Goal: Task Accomplishment & Management: Manage account settings

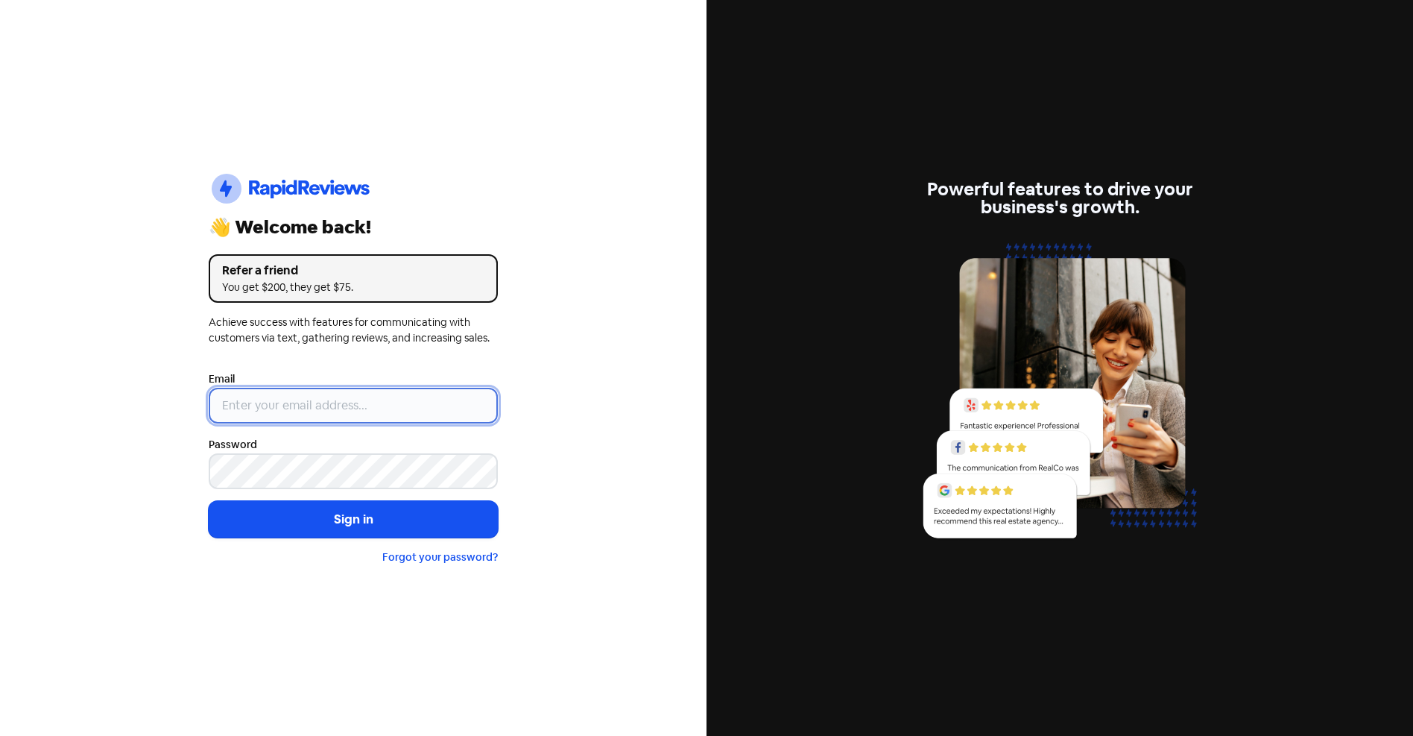
type input "[EMAIL_ADDRESS][DOMAIN_NAME]"
drag, startPoint x: 373, startPoint y: 398, endPoint x: -7, endPoint y: 382, distance: 380.5
click at [0, 382] on html "Icon For Thunder-circle 👋 Welcome back! Refer a friend You get $200, they get $…" at bounding box center [706, 368] width 1413 height 736
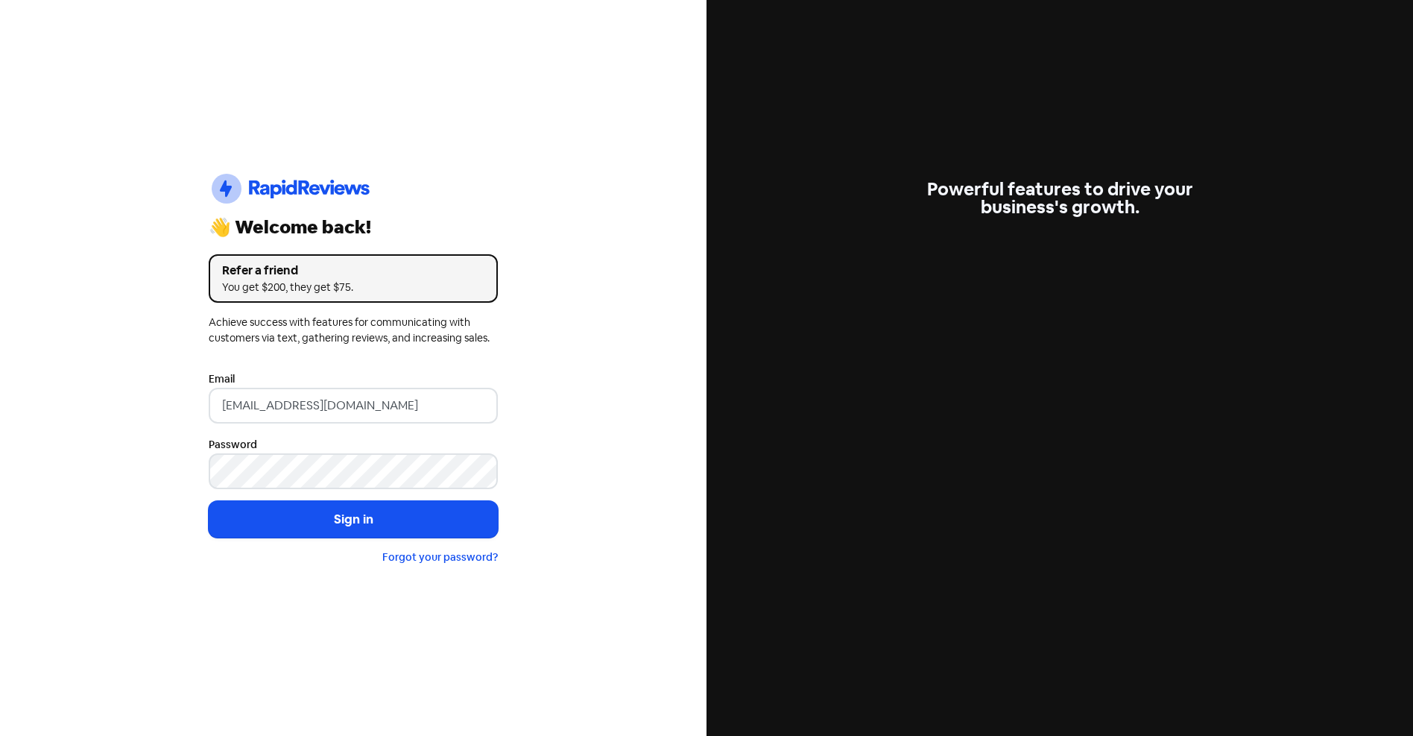
click at [110, 457] on div "Icon For Thunder-circle 👋 Welcome back! Refer a friend You get $200, they get $…" at bounding box center [353, 368] width 707 height 736
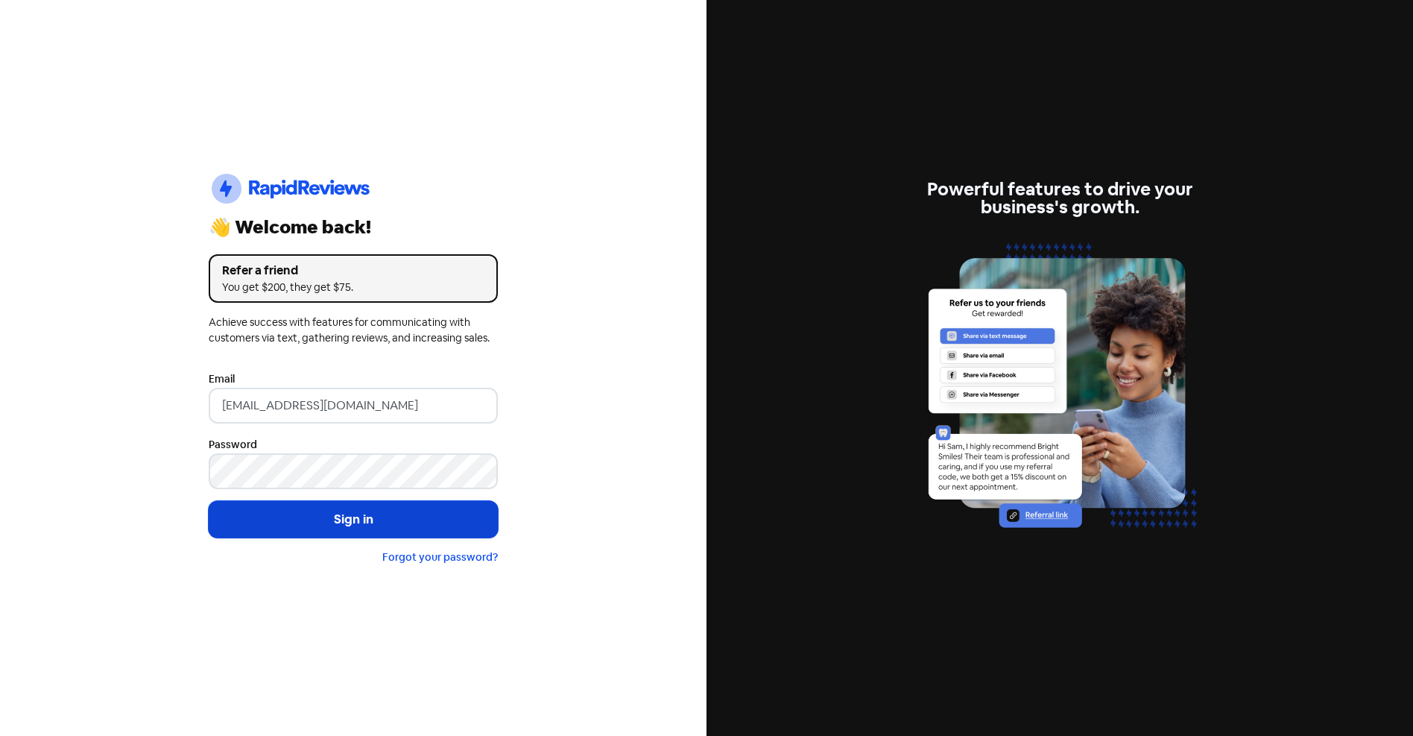
click at [355, 523] on button "Sign in" at bounding box center [353, 519] width 289 height 37
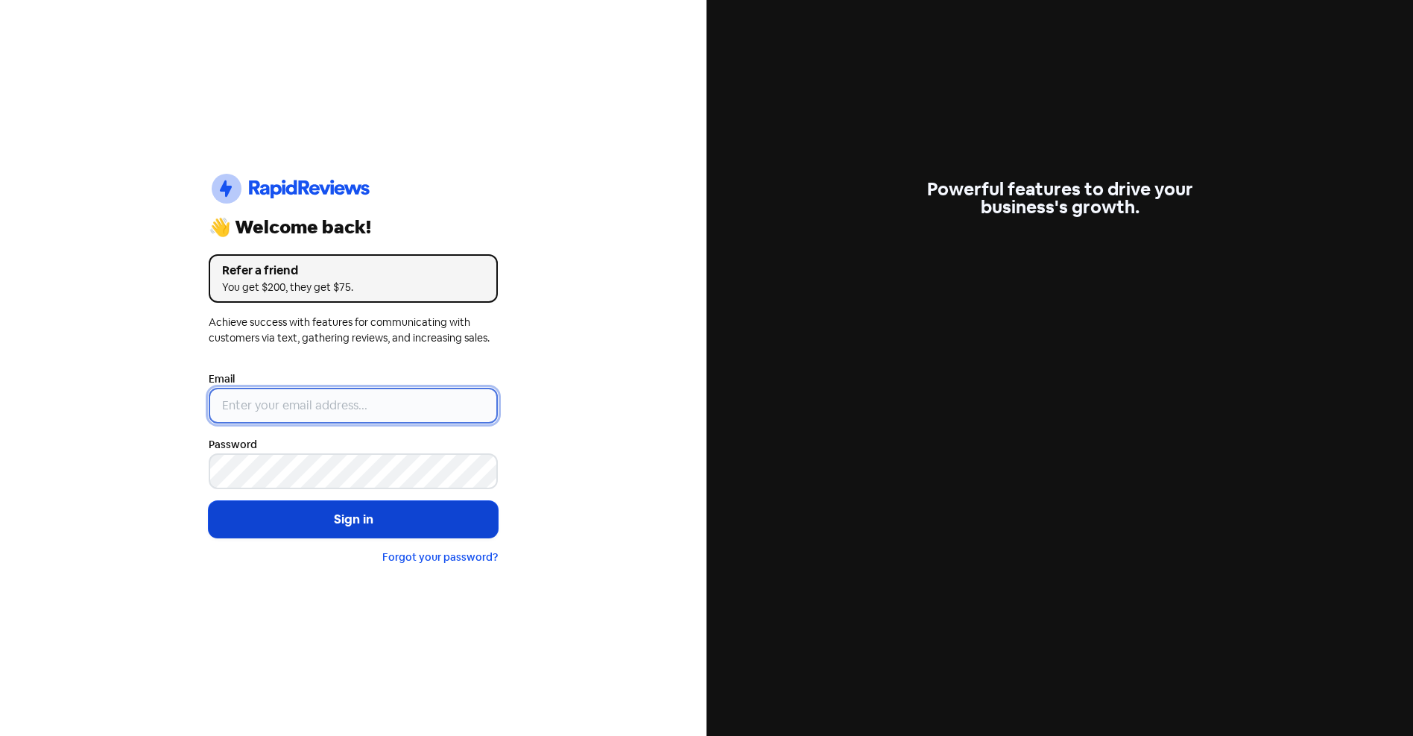
type input "[EMAIL_ADDRESS][DOMAIN_NAME]"
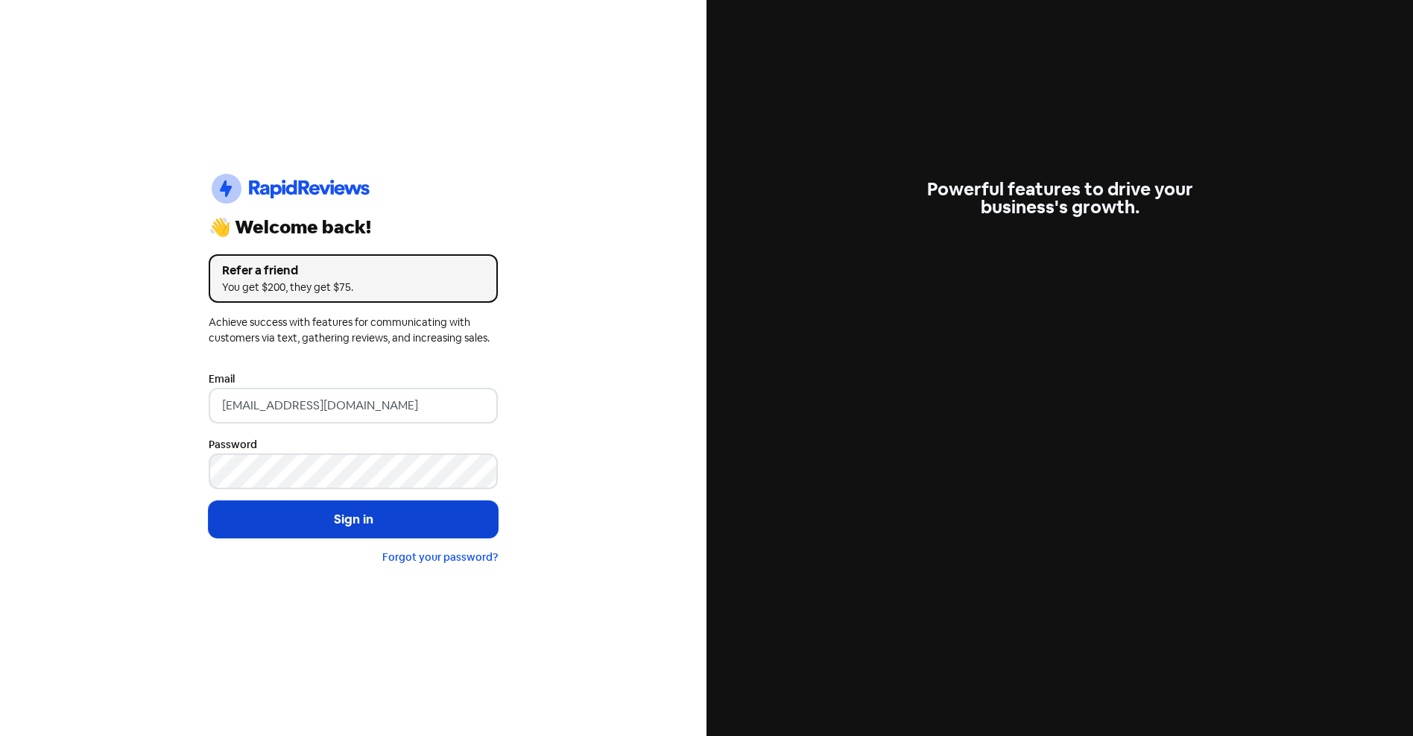
click at [377, 516] on button "Sign in" at bounding box center [353, 519] width 289 height 37
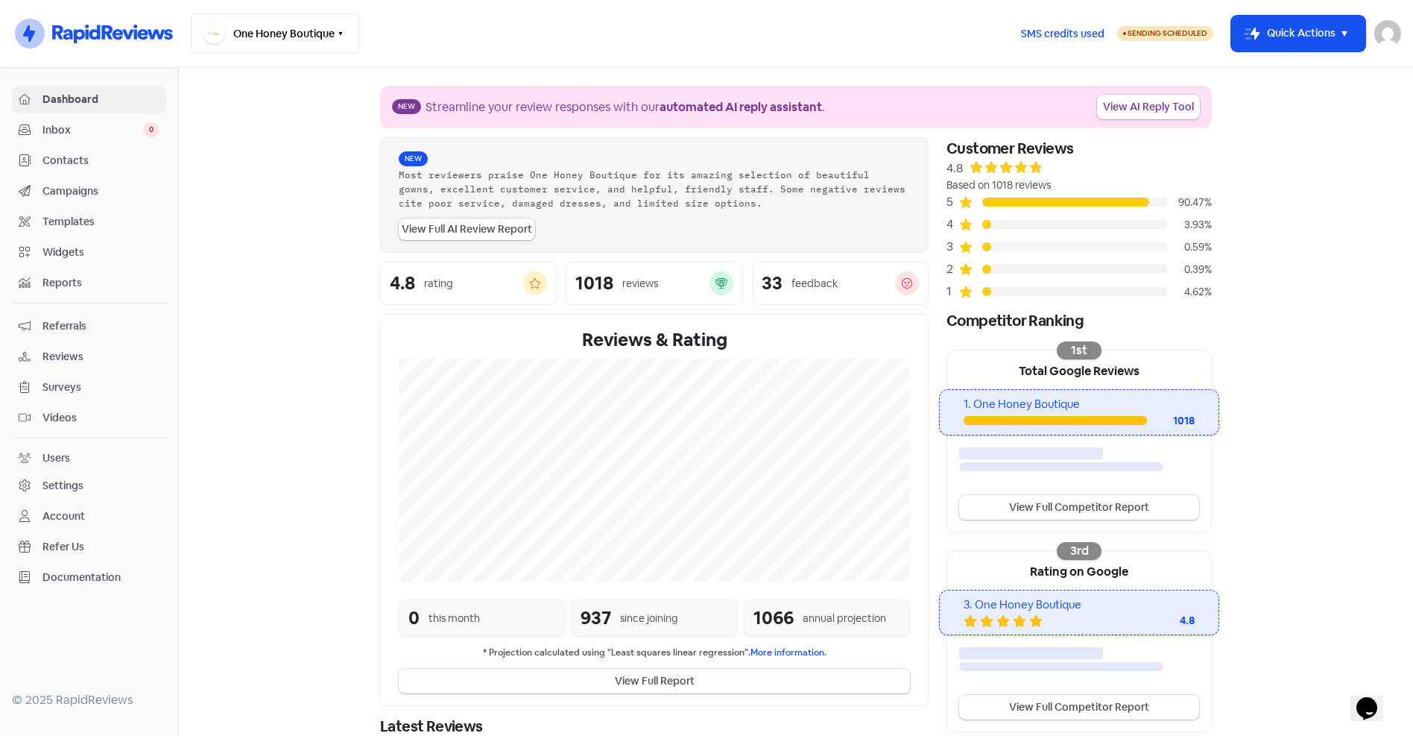
click at [74, 192] on span "Campaigns" at bounding box center [100, 191] width 117 height 16
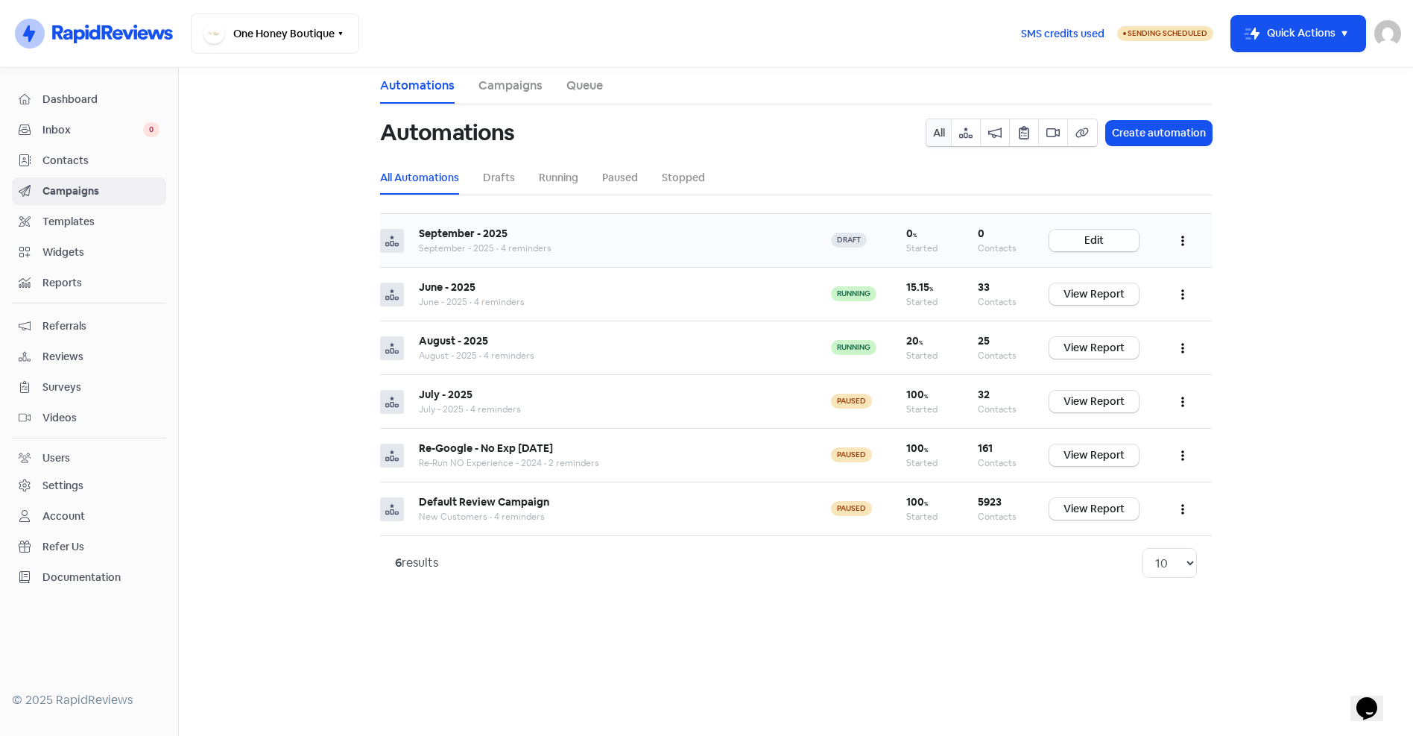
click at [1100, 241] on link "Edit" at bounding box center [1094, 241] width 89 height 22
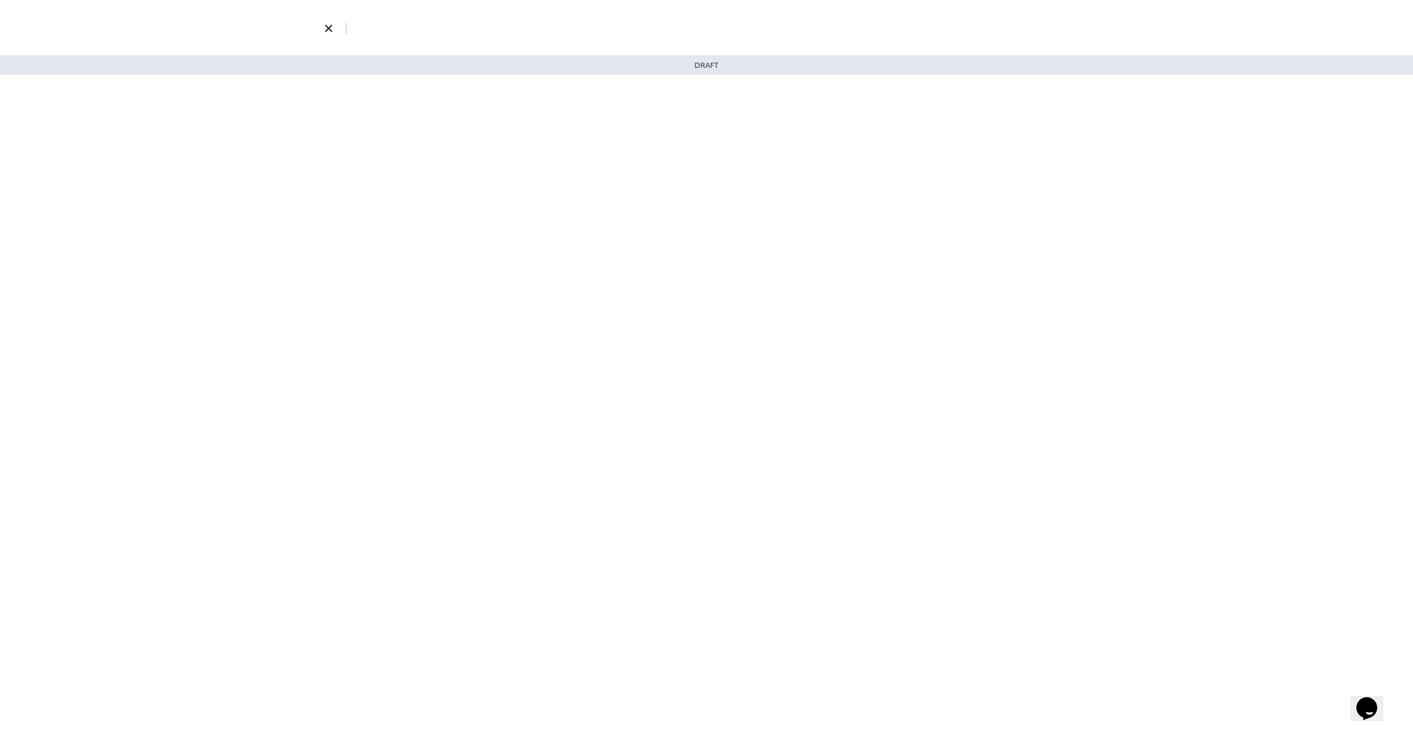
select select "3"
select select "7"
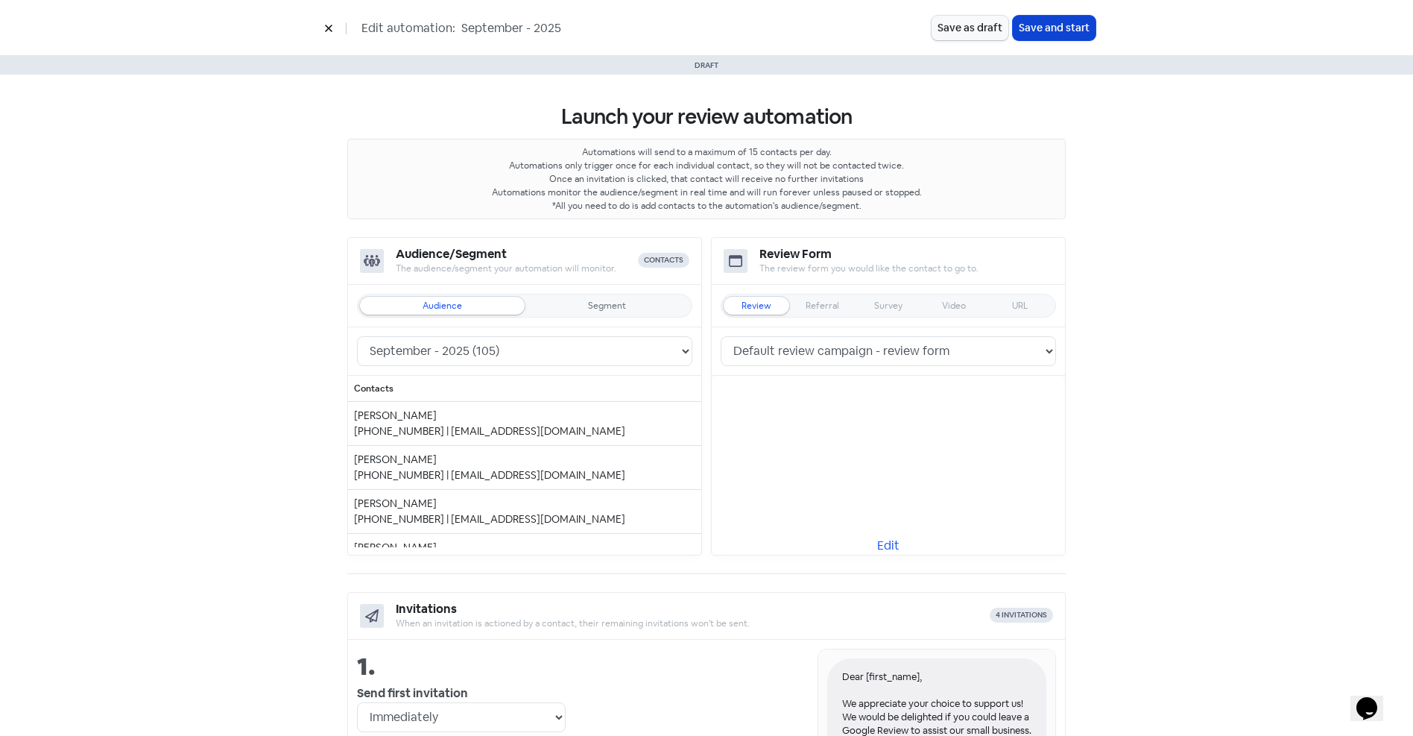
click at [1051, 27] on button "Save and start" at bounding box center [1054, 28] width 83 height 25
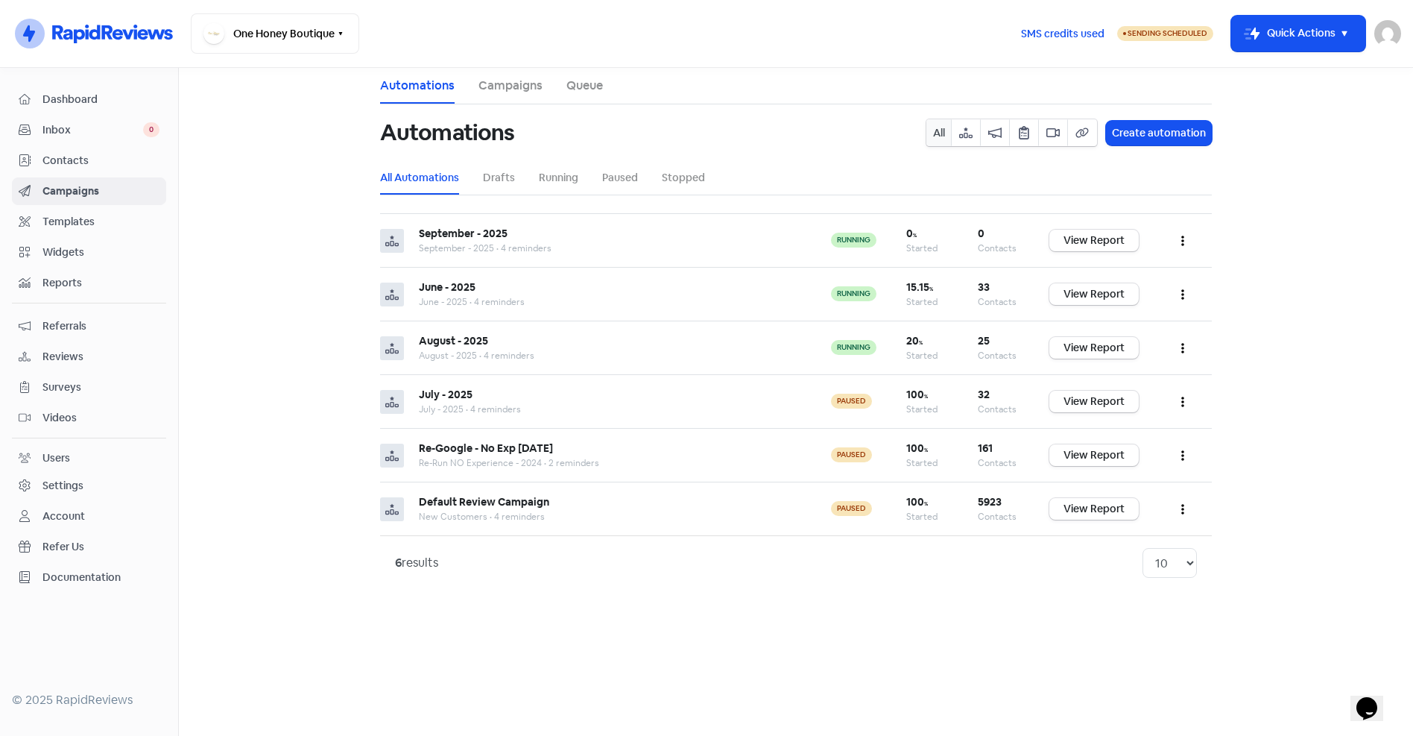
click at [67, 221] on span "Templates" at bounding box center [100, 222] width 117 height 16
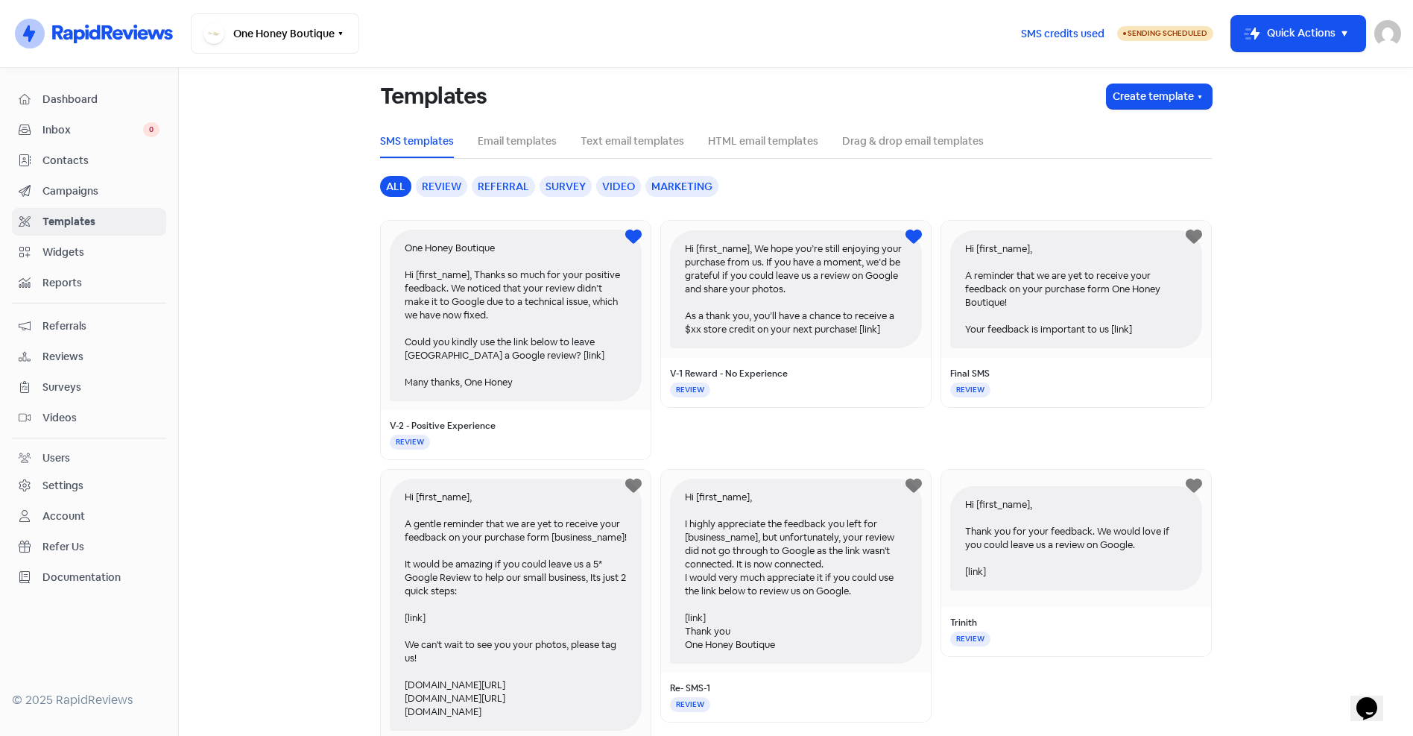
click at [62, 185] on span "Campaigns" at bounding box center [100, 191] width 117 height 16
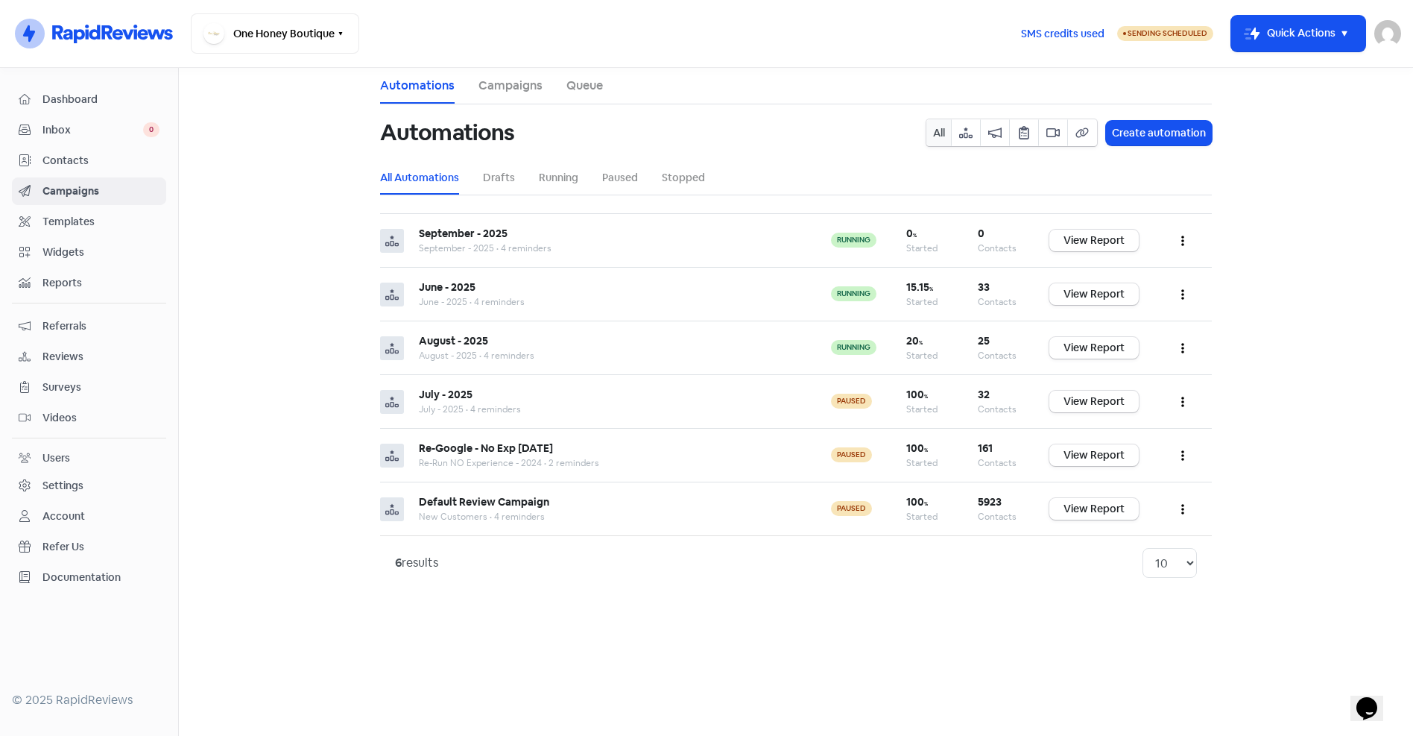
click at [69, 158] on span "Contacts" at bounding box center [100, 161] width 117 height 16
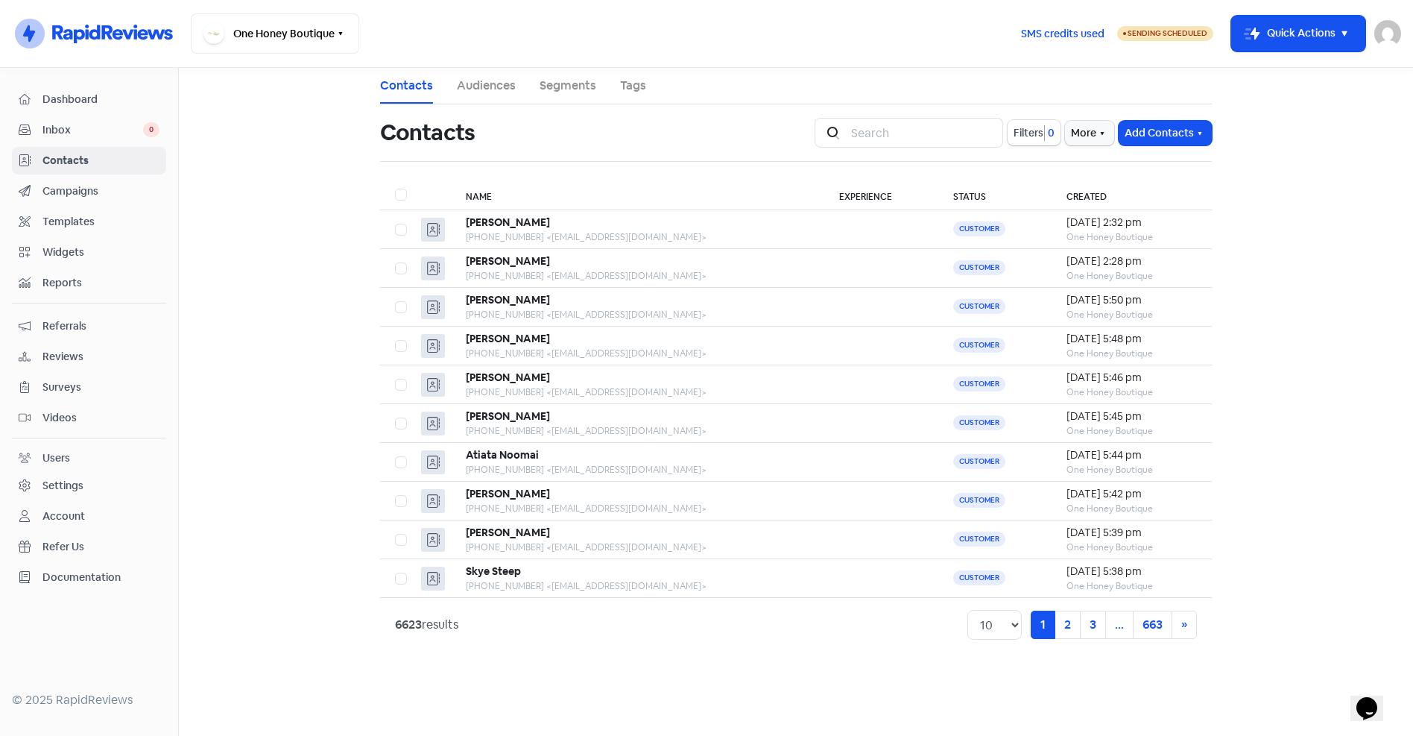
click at [631, 83] on link "Tags" at bounding box center [633, 86] width 26 height 18
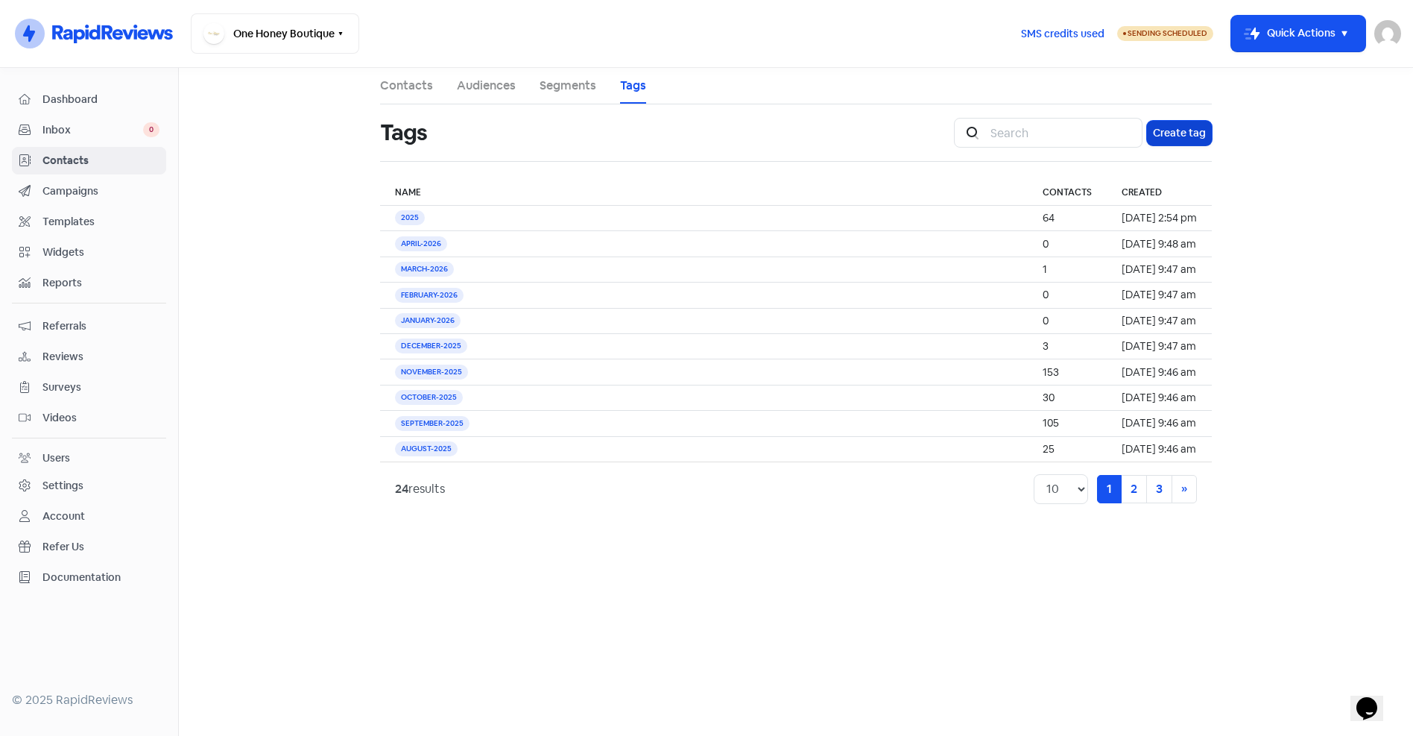
click at [1175, 131] on button "Create tag" at bounding box center [1179, 133] width 65 height 25
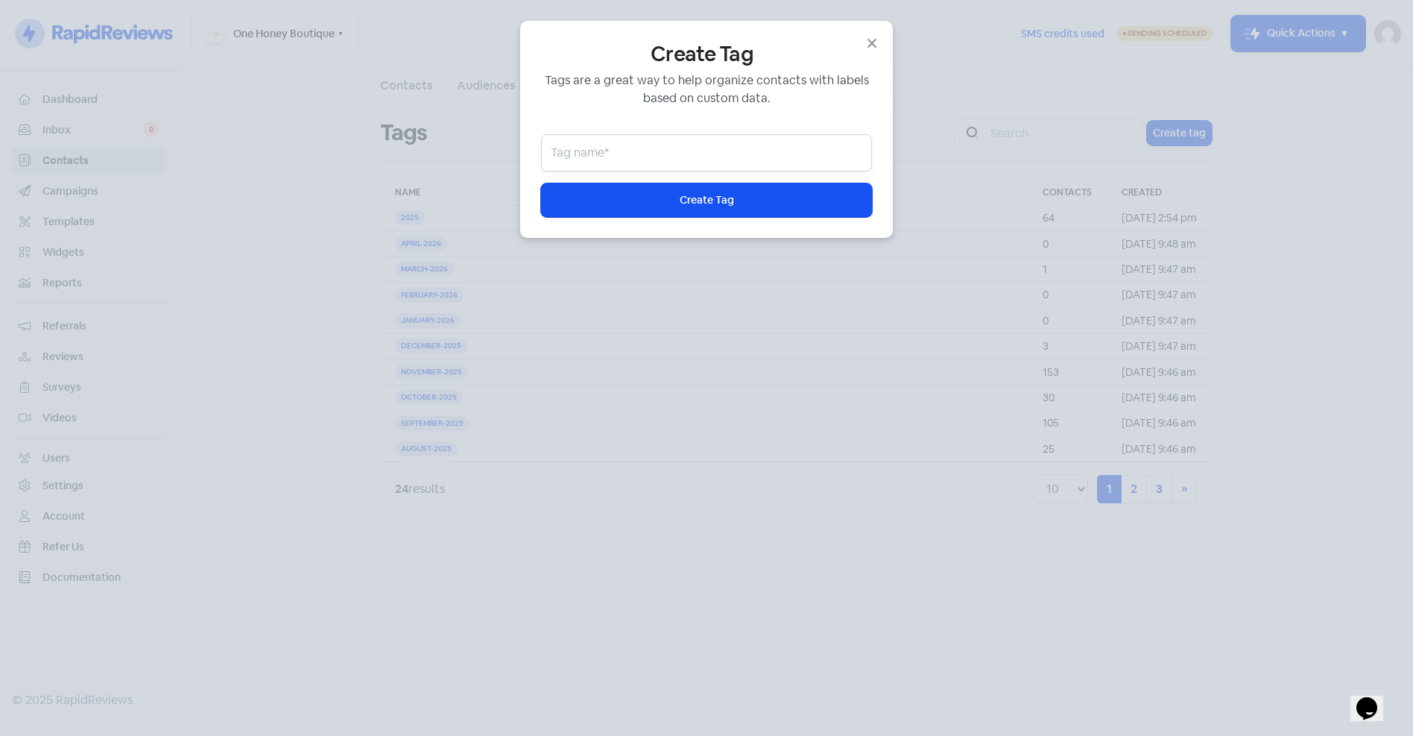
click at [689, 154] on input "text" at bounding box center [706, 152] width 331 height 37
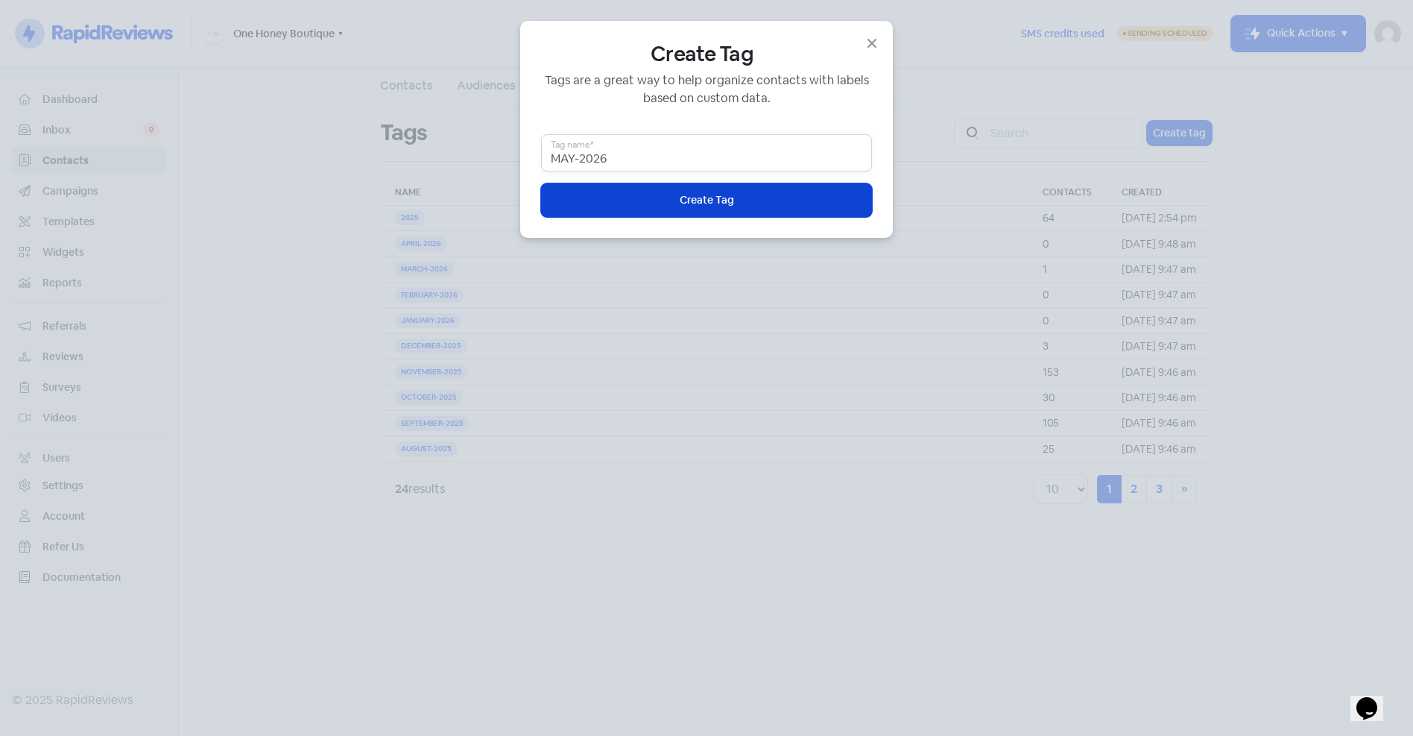
type input "MAY-2026"
click at [707, 199] on span "Create Tag" at bounding box center [707, 200] width 54 height 16
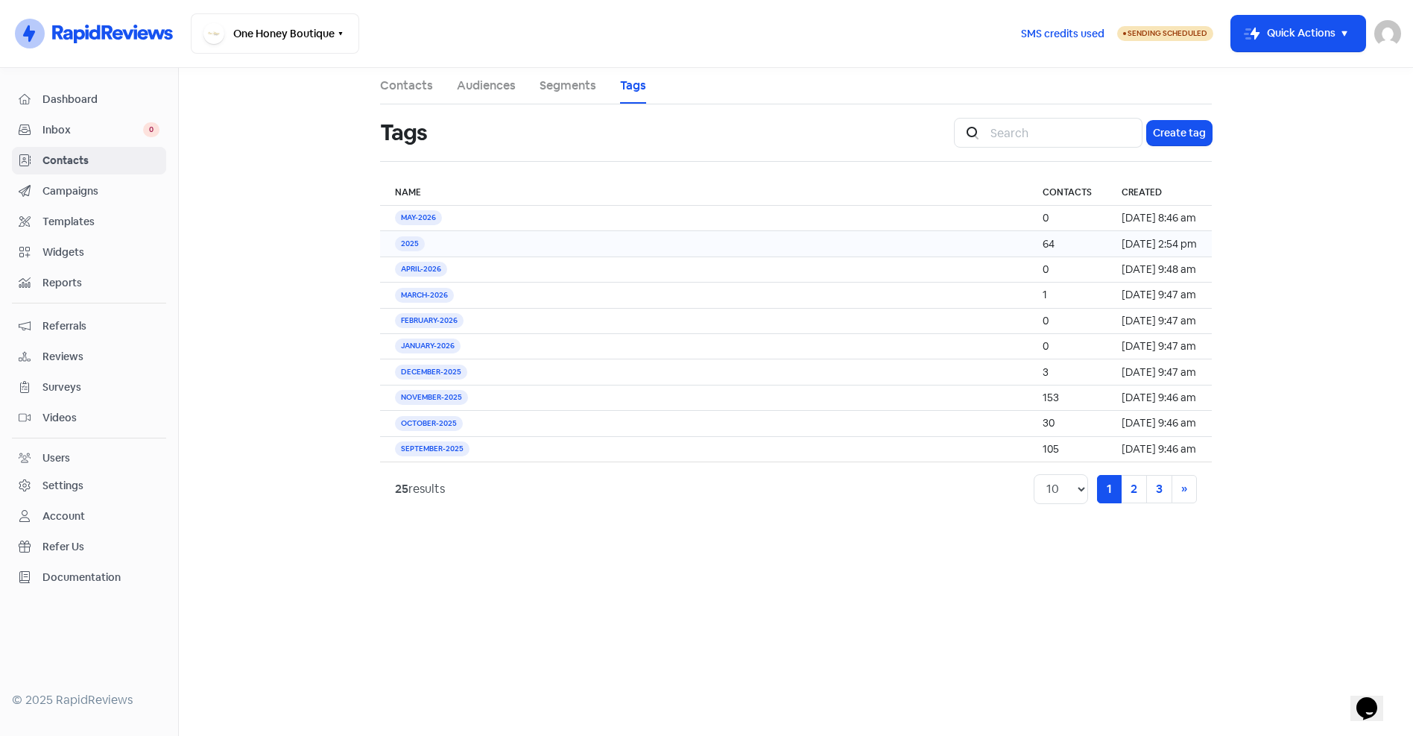
click at [448, 244] on td "2025" at bounding box center [704, 243] width 648 height 25
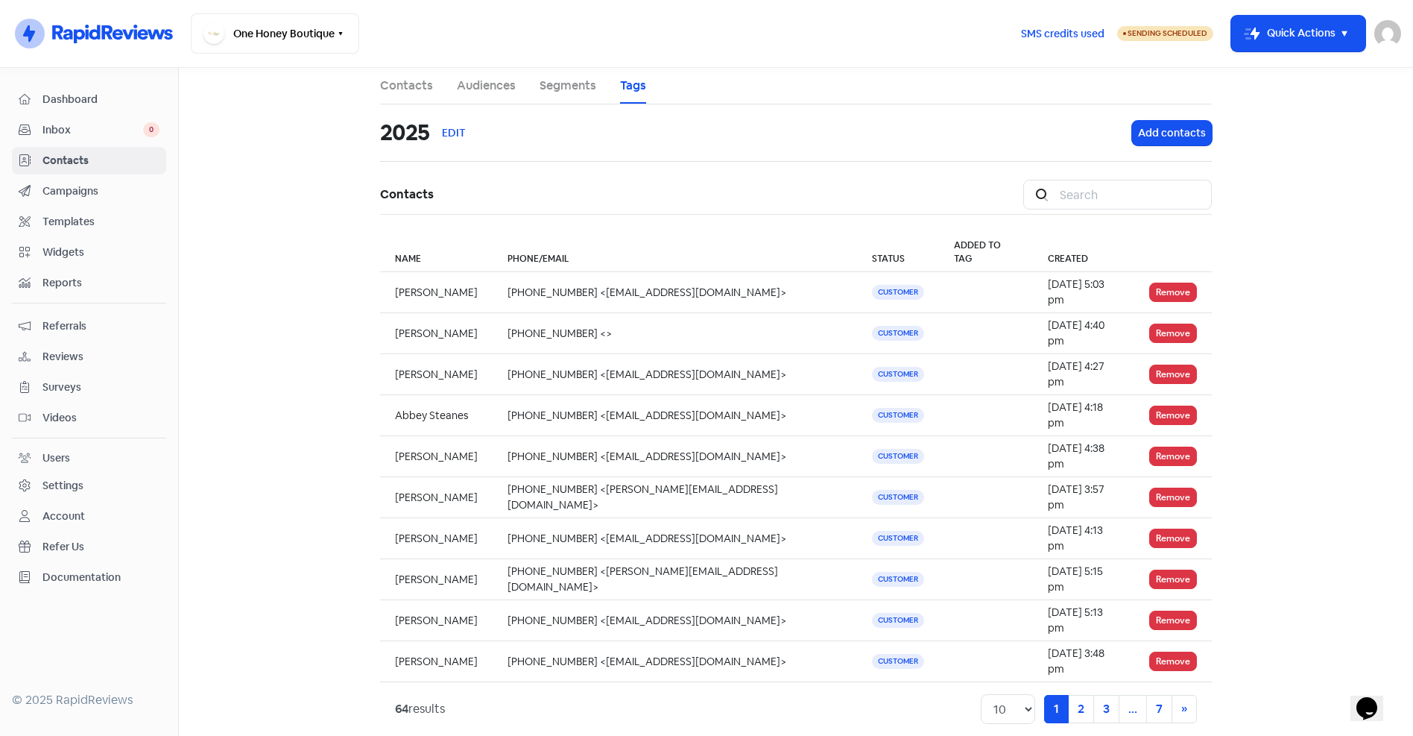
click at [69, 163] on span "Contacts" at bounding box center [100, 161] width 117 height 16
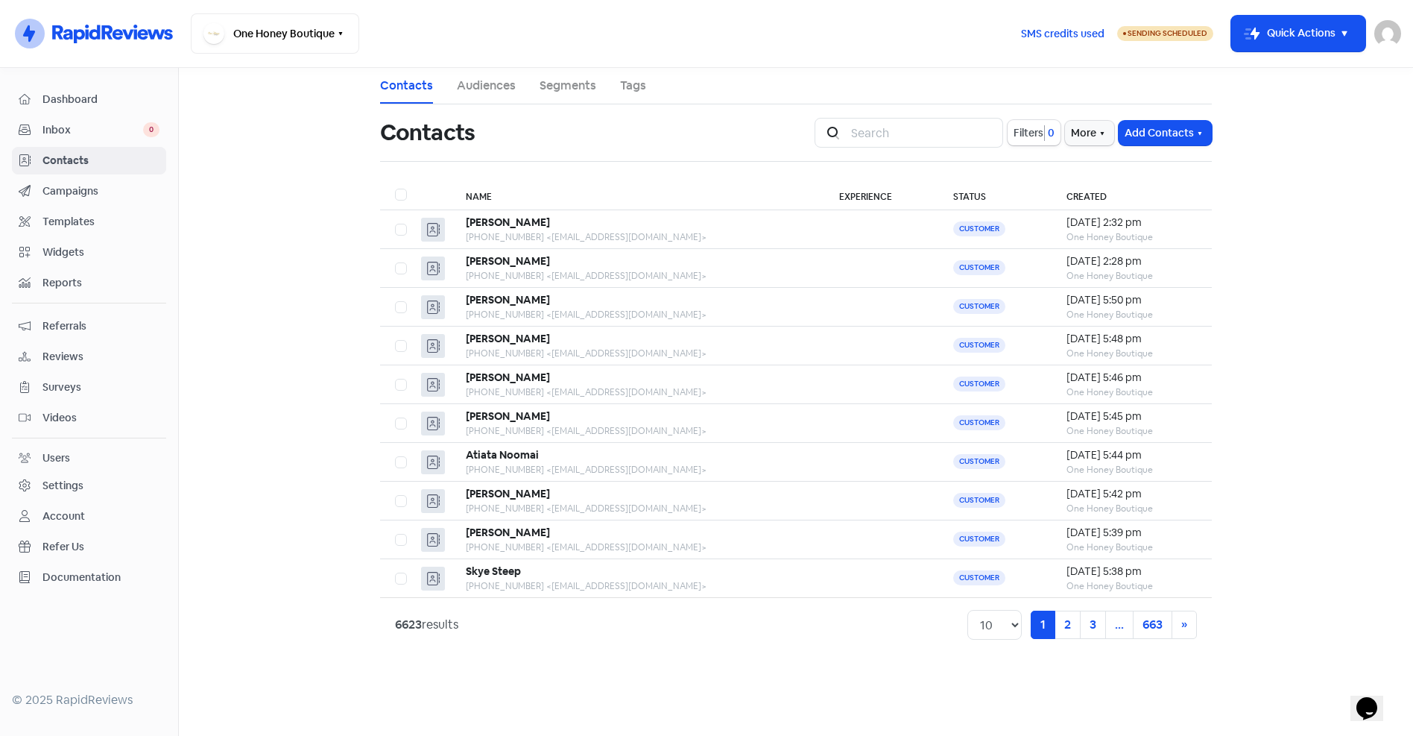
click at [52, 189] on span "Campaigns" at bounding box center [100, 191] width 117 height 16
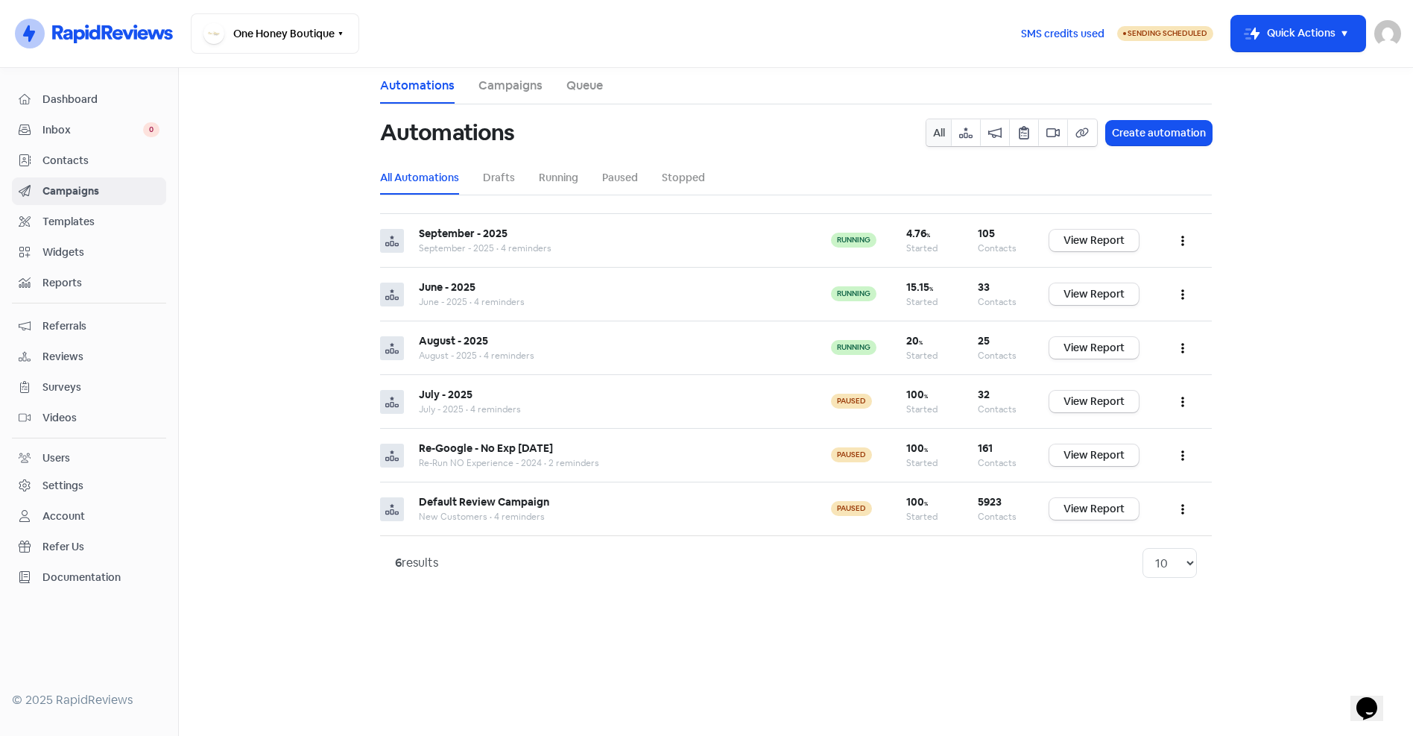
click at [86, 159] on span "Contacts" at bounding box center [100, 161] width 117 height 16
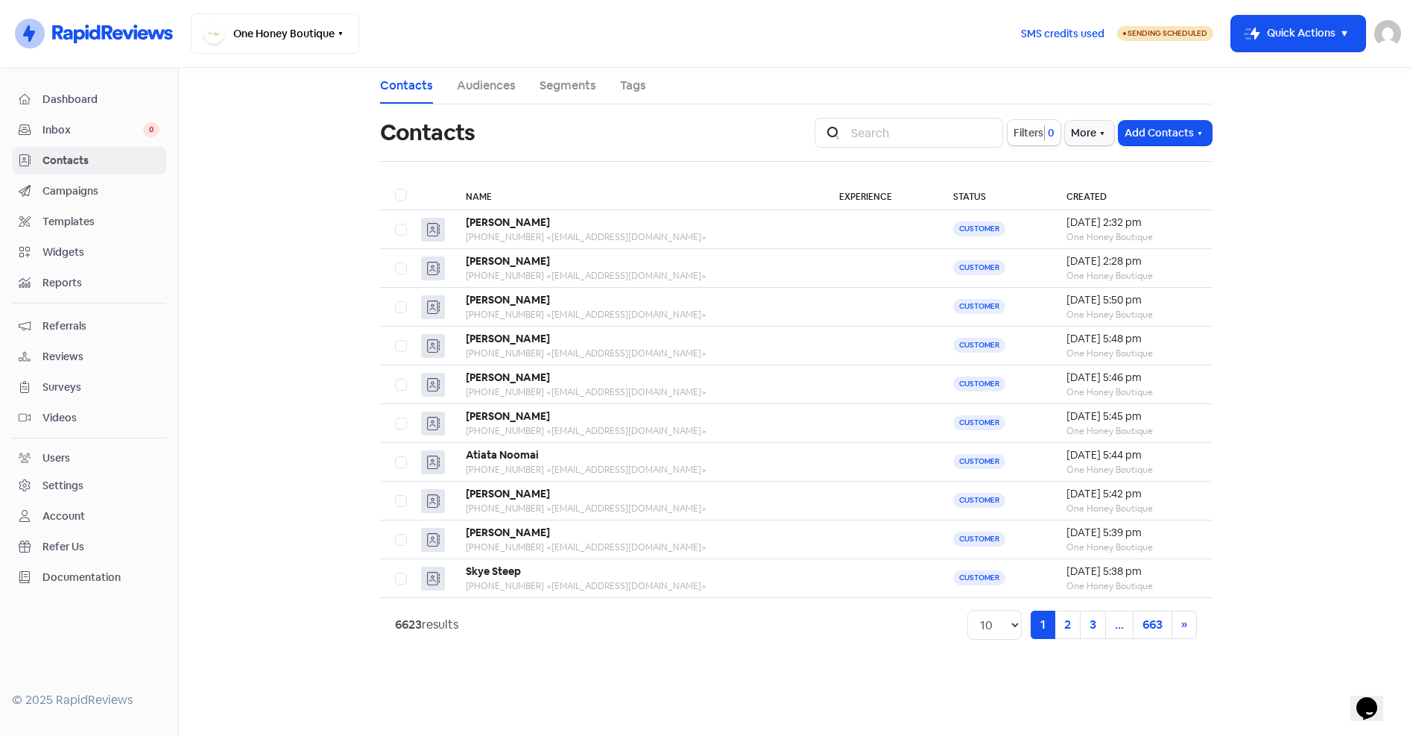
click at [629, 84] on link "Tags" at bounding box center [633, 86] width 26 height 18
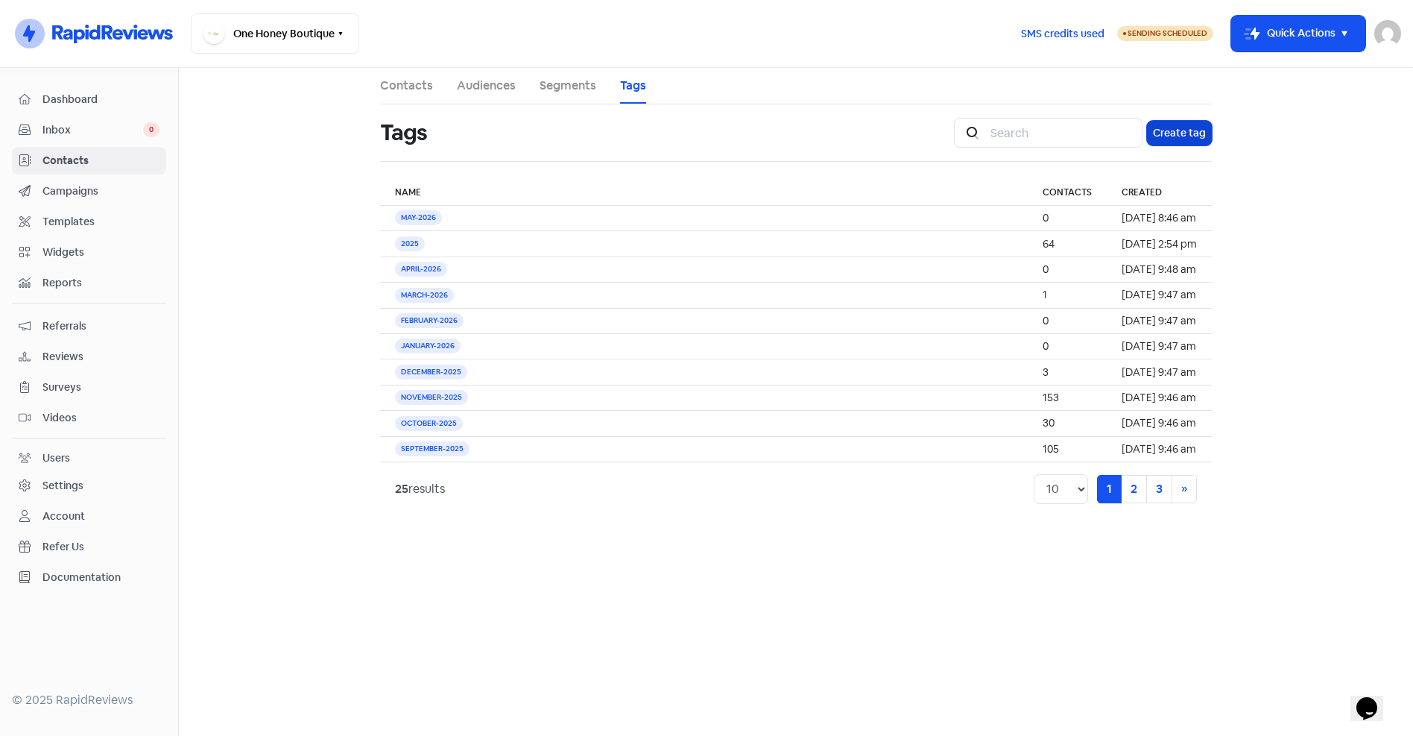
click at [1184, 134] on button "Create tag" at bounding box center [1179, 133] width 65 height 25
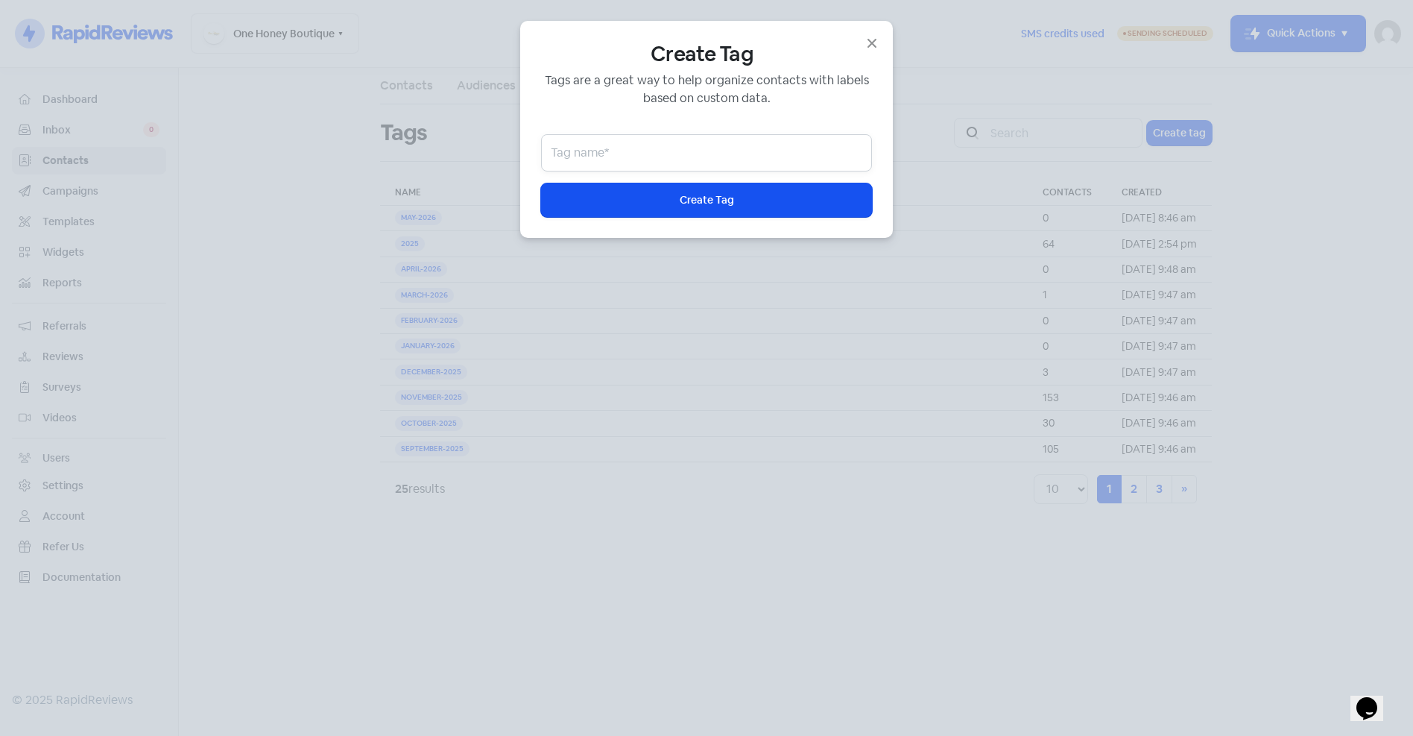
click at [766, 148] on input "text" at bounding box center [706, 152] width 331 height 37
type input "June-2026"
click at [768, 192] on button "Icon For Loading Create Tag" at bounding box center [706, 200] width 331 height 34
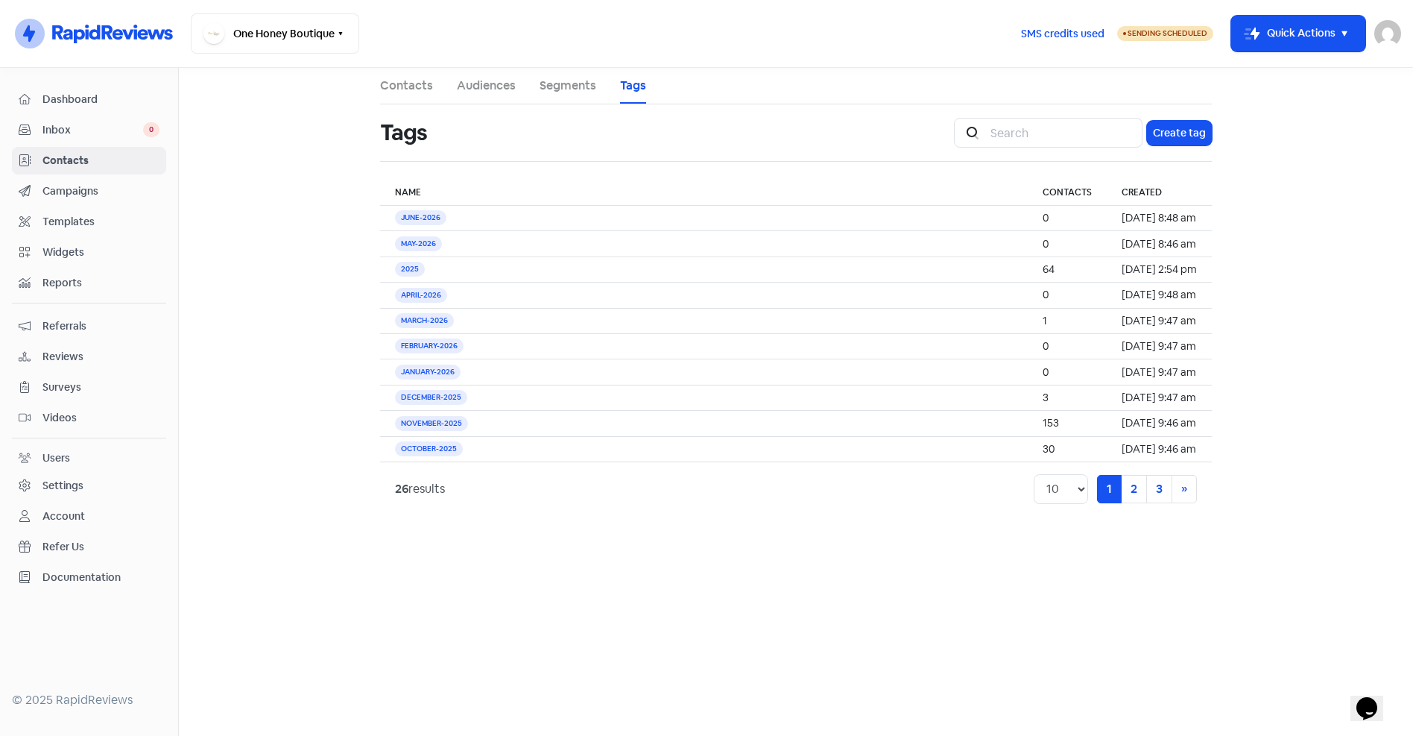
click at [83, 182] on link "Campaigns" at bounding box center [89, 191] width 154 height 28
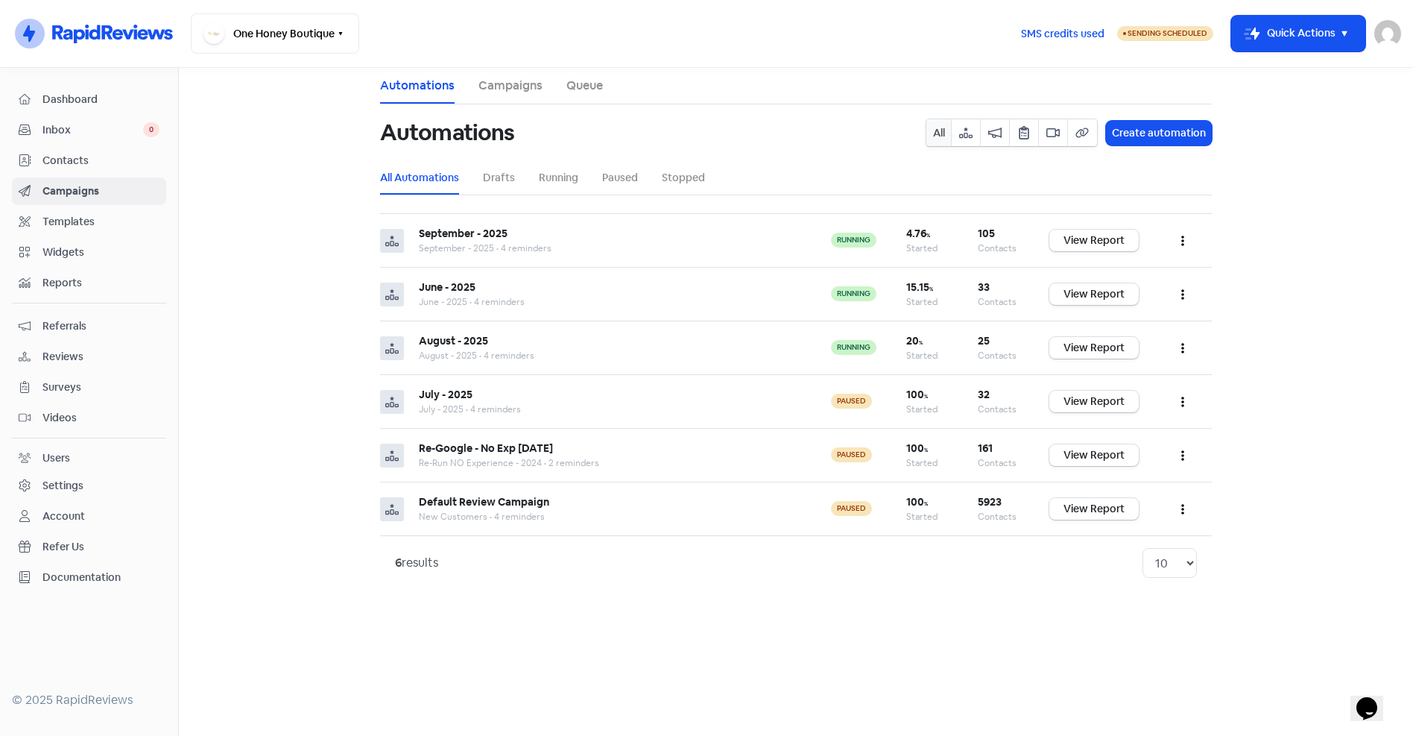
click at [43, 163] on span "Contacts" at bounding box center [100, 161] width 117 height 16
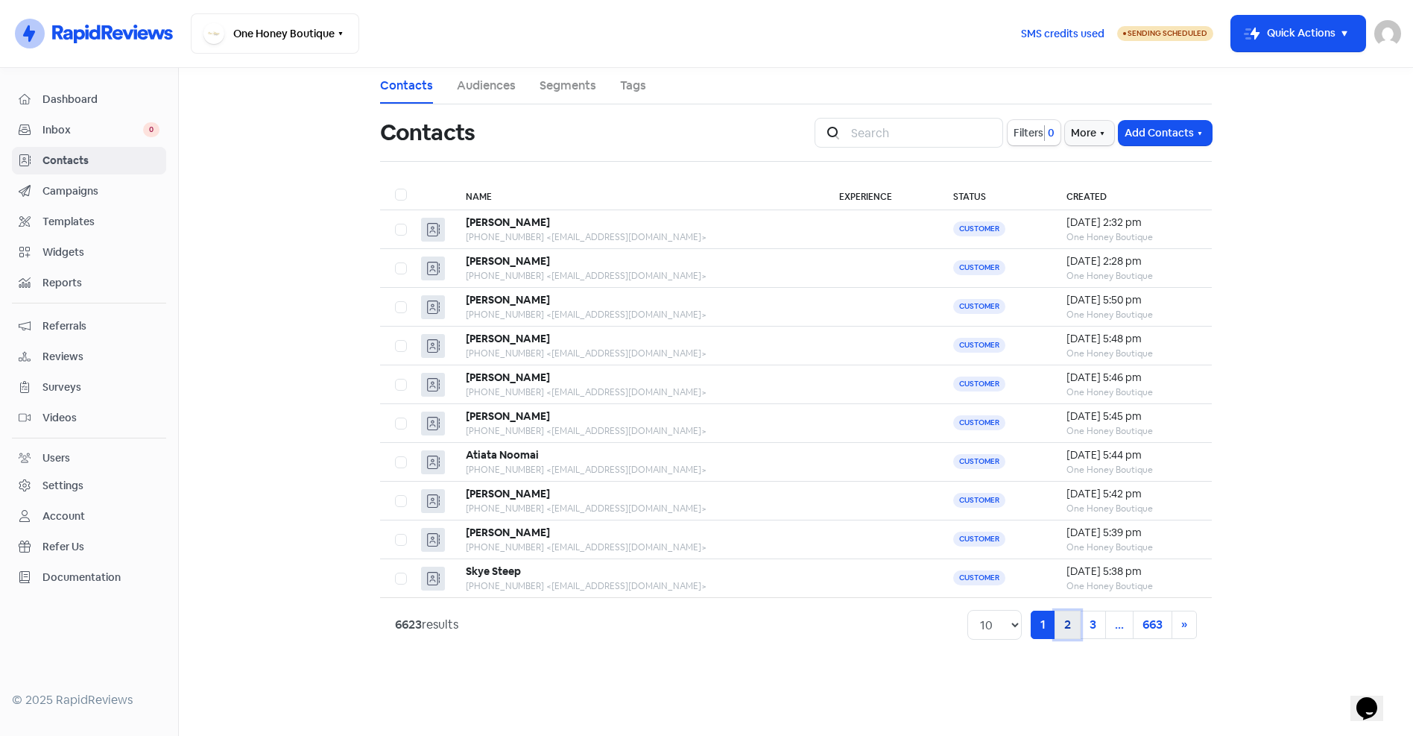
click at [1069, 628] on link "2" at bounding box center [1068, 625] width 26 height 28
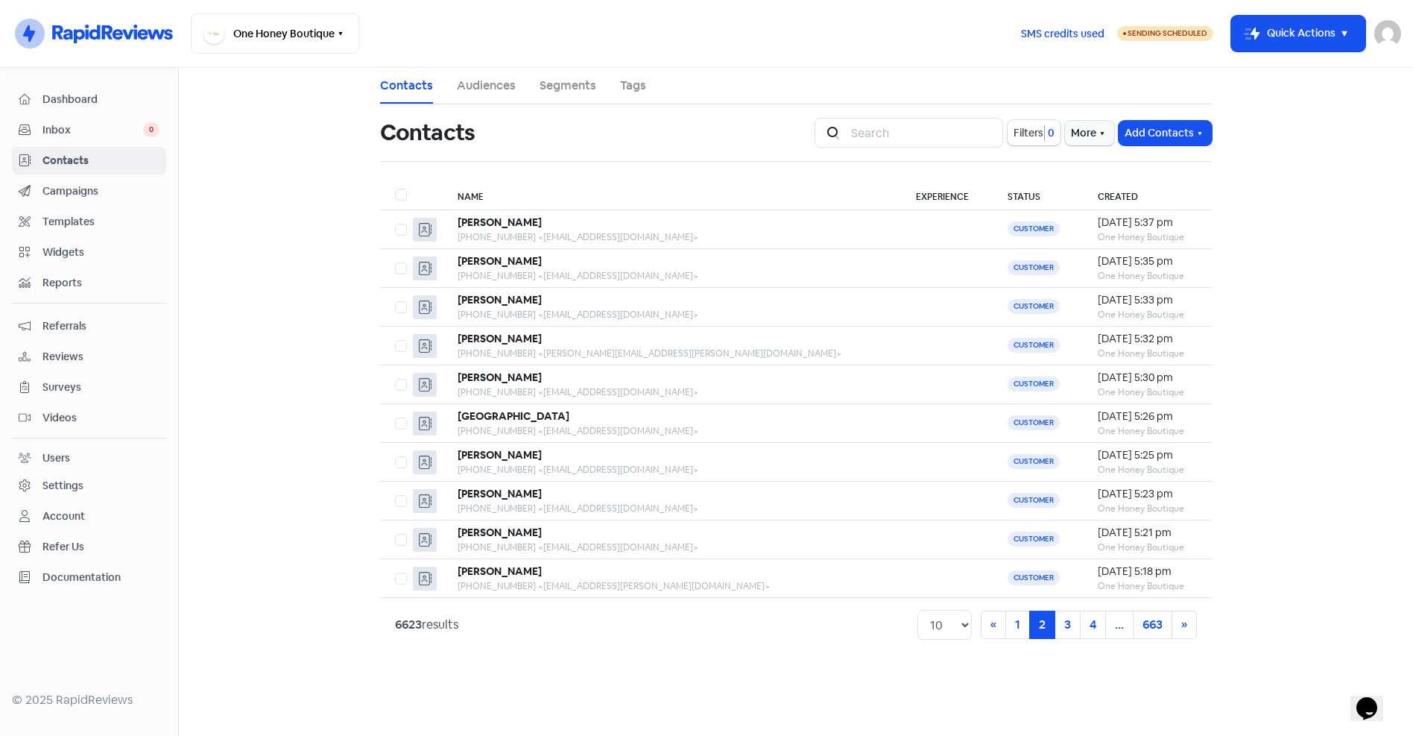
click at [78, 178] on link "Campaigns" at bounding box center [89, 191] width 154 height 28
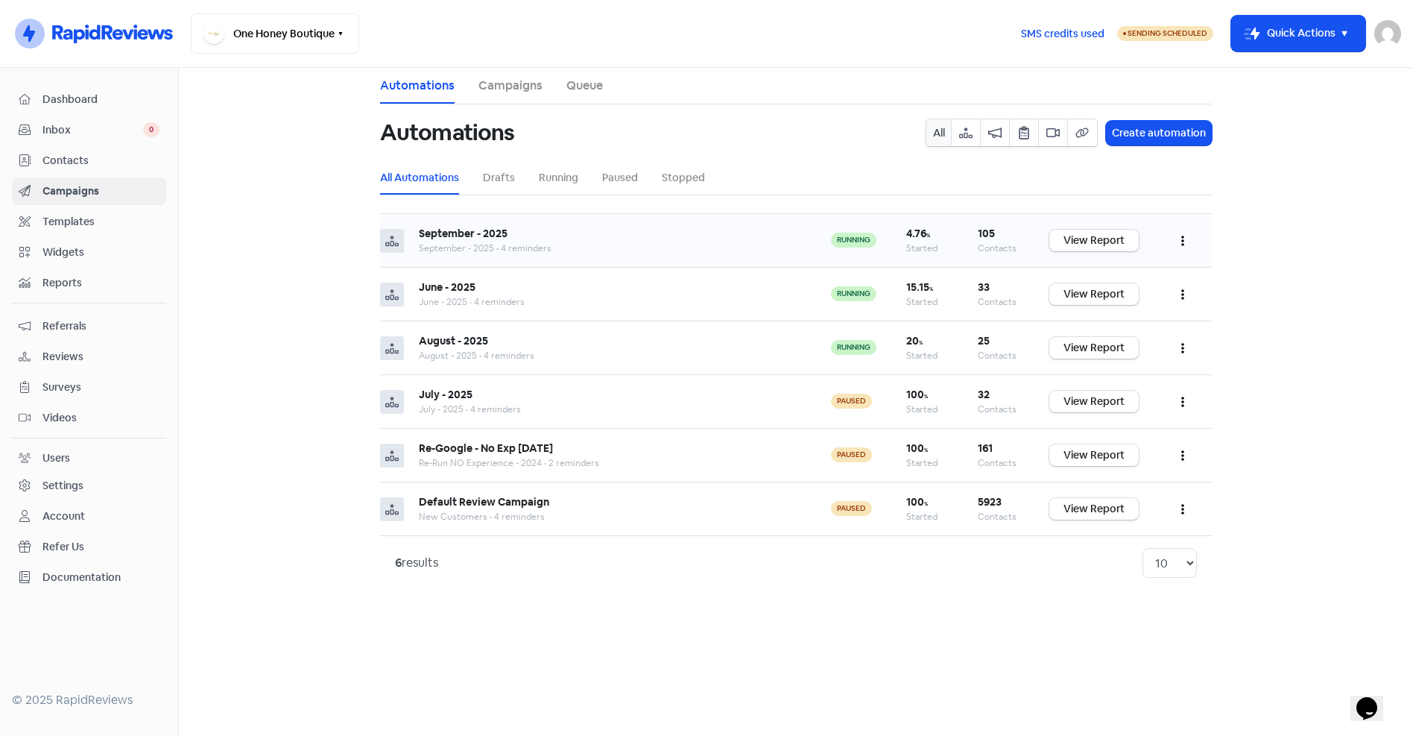
click at [1181, 240] on button "button" at bounding box center [1183, 240] width 28 height 35
click at [1116, 277] on button "Edit" at bounding box center [1138, 278] width 118 height 30
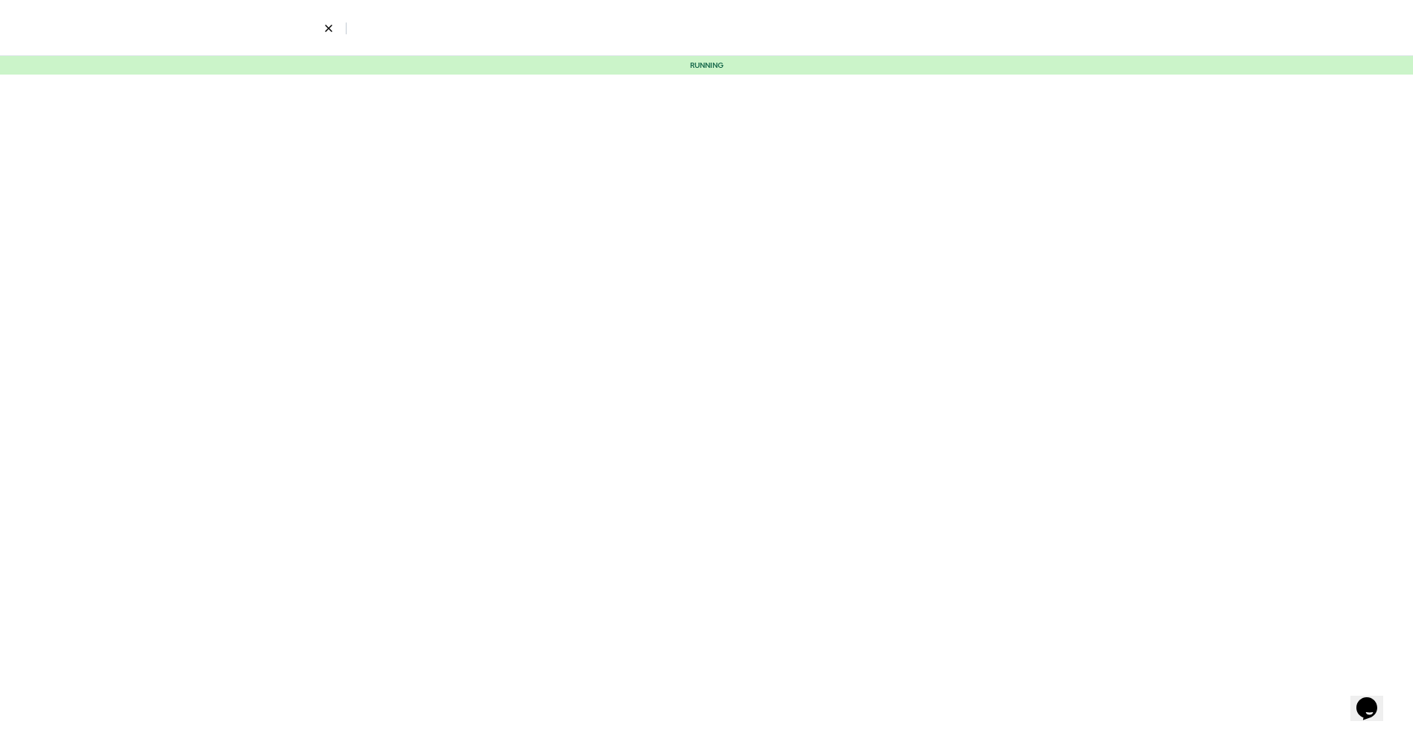
select select "3"
select select "7"
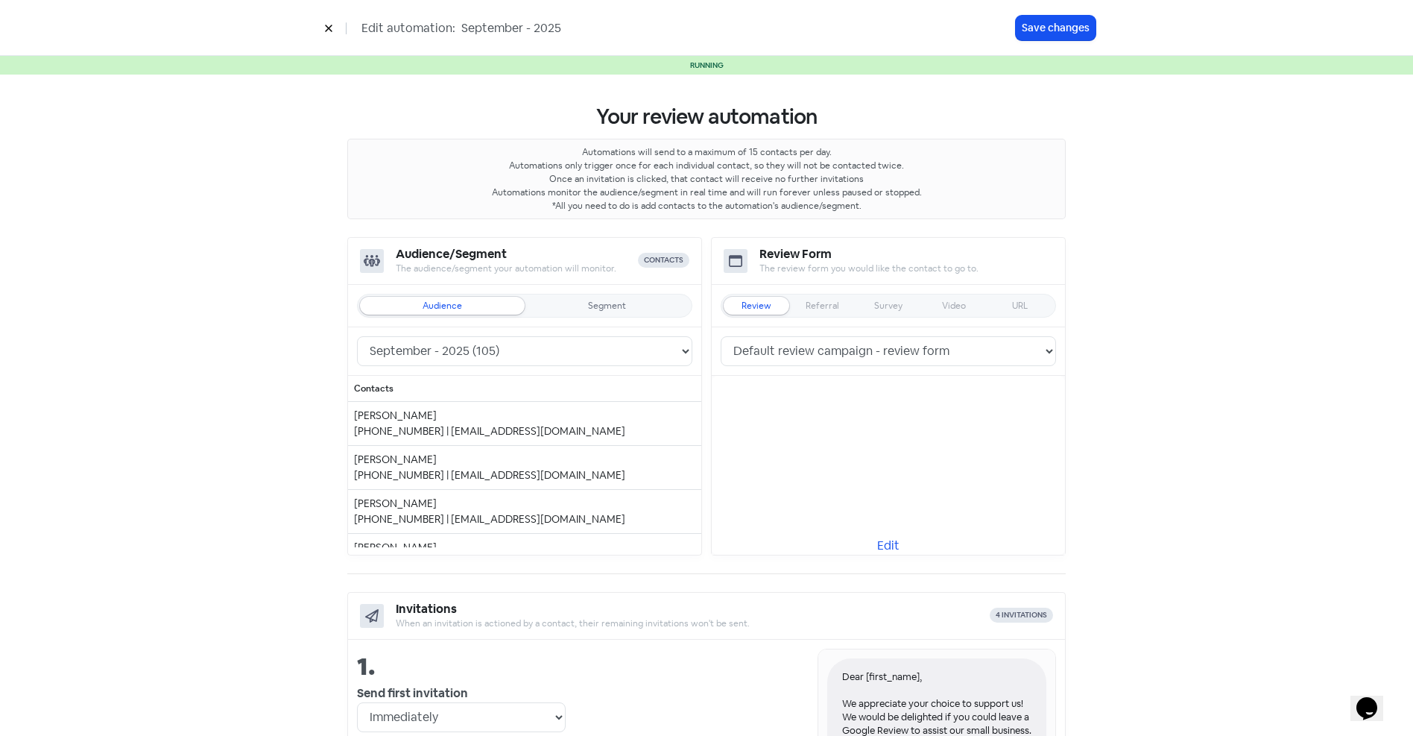
click at [325, 25] on icon at bounding box center [328, 28] width 9 height 9
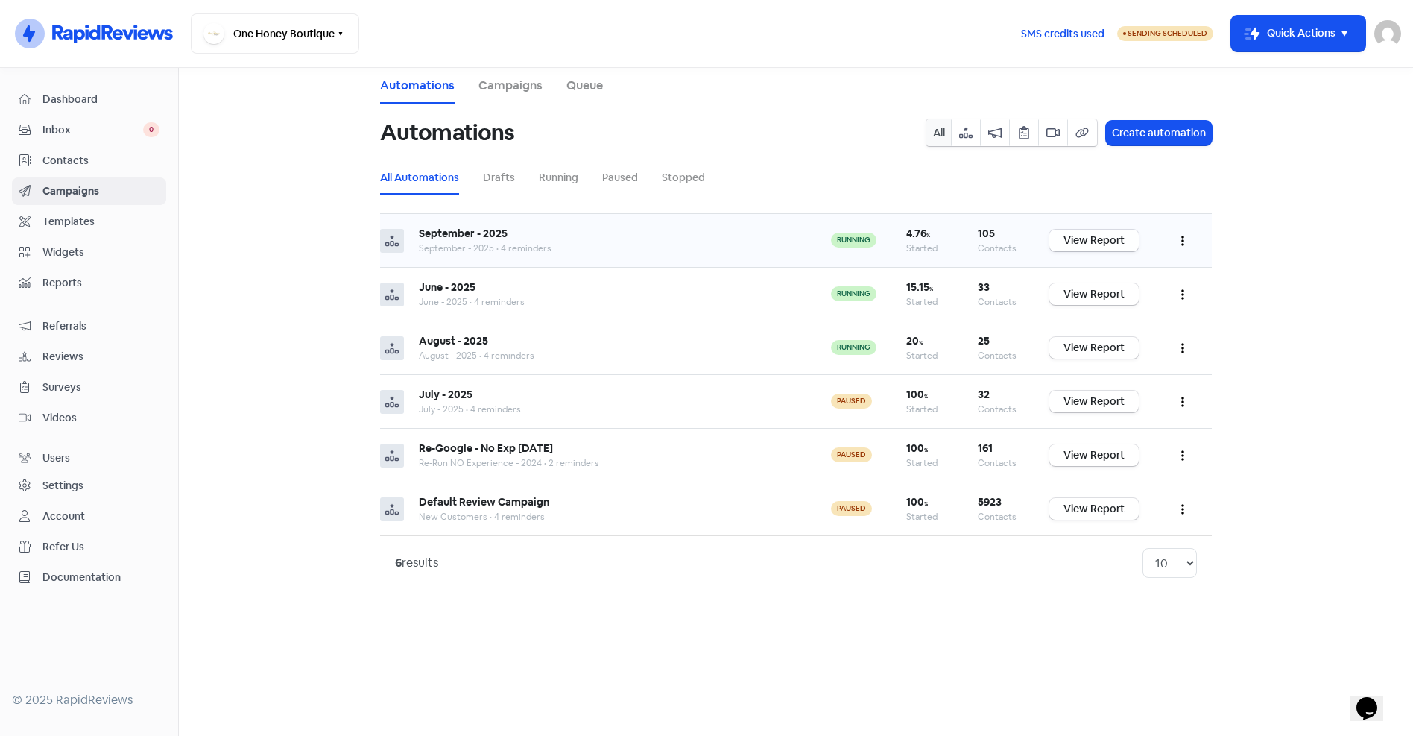
click at [1092, 237] on link "View Report" at bounding box center [1094, 241] width 89 height 22
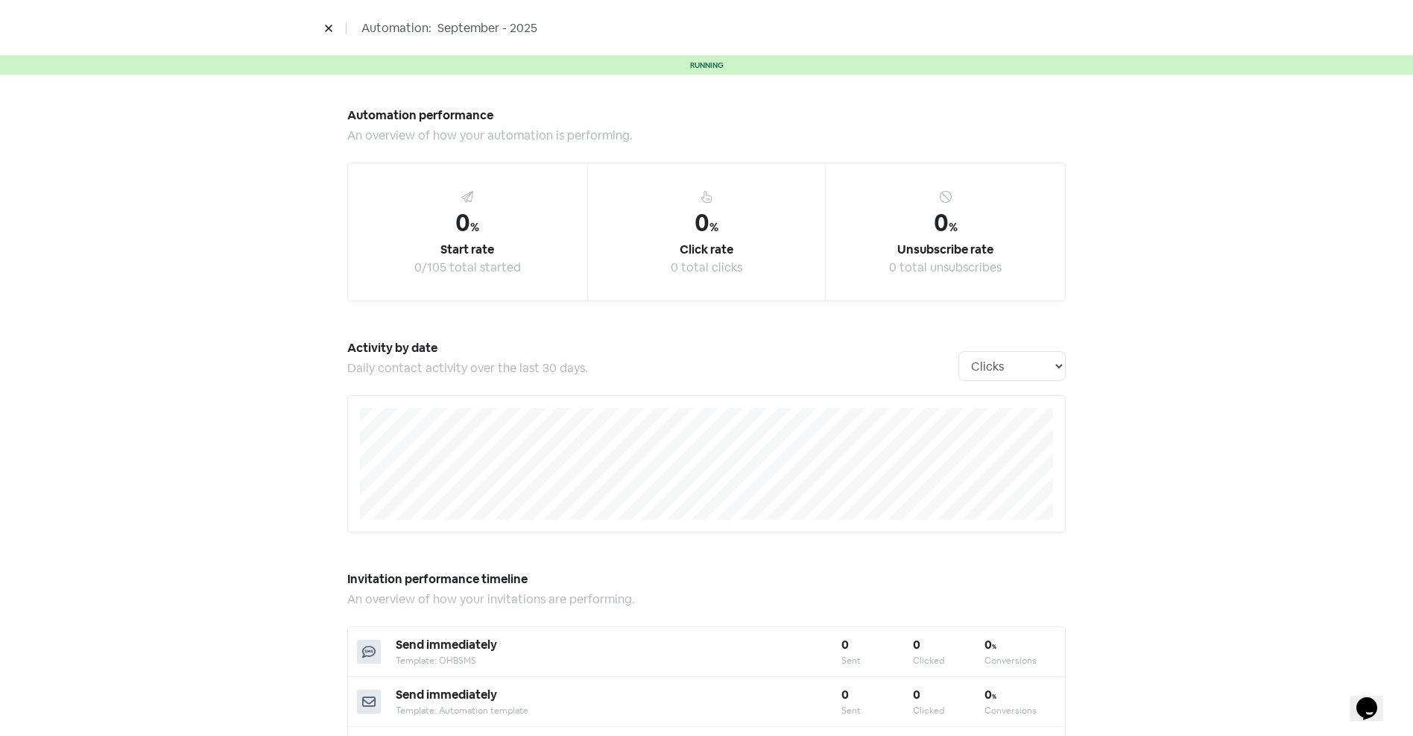
click at [326, 25] on icon at bounding box center [328, 28] width 9 height 9
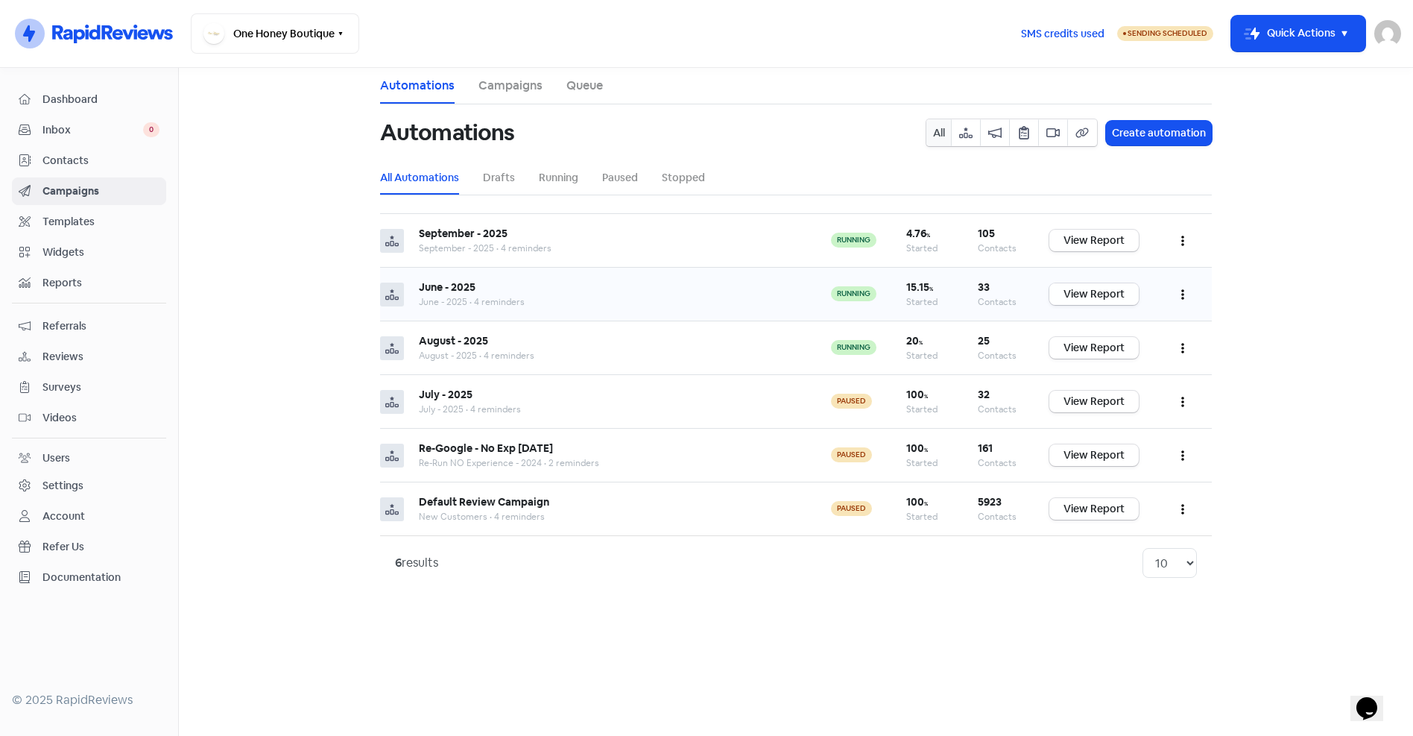
click at [1096, 292] on link "View Report" at bounding box center [1094, 294] width 89 height 22
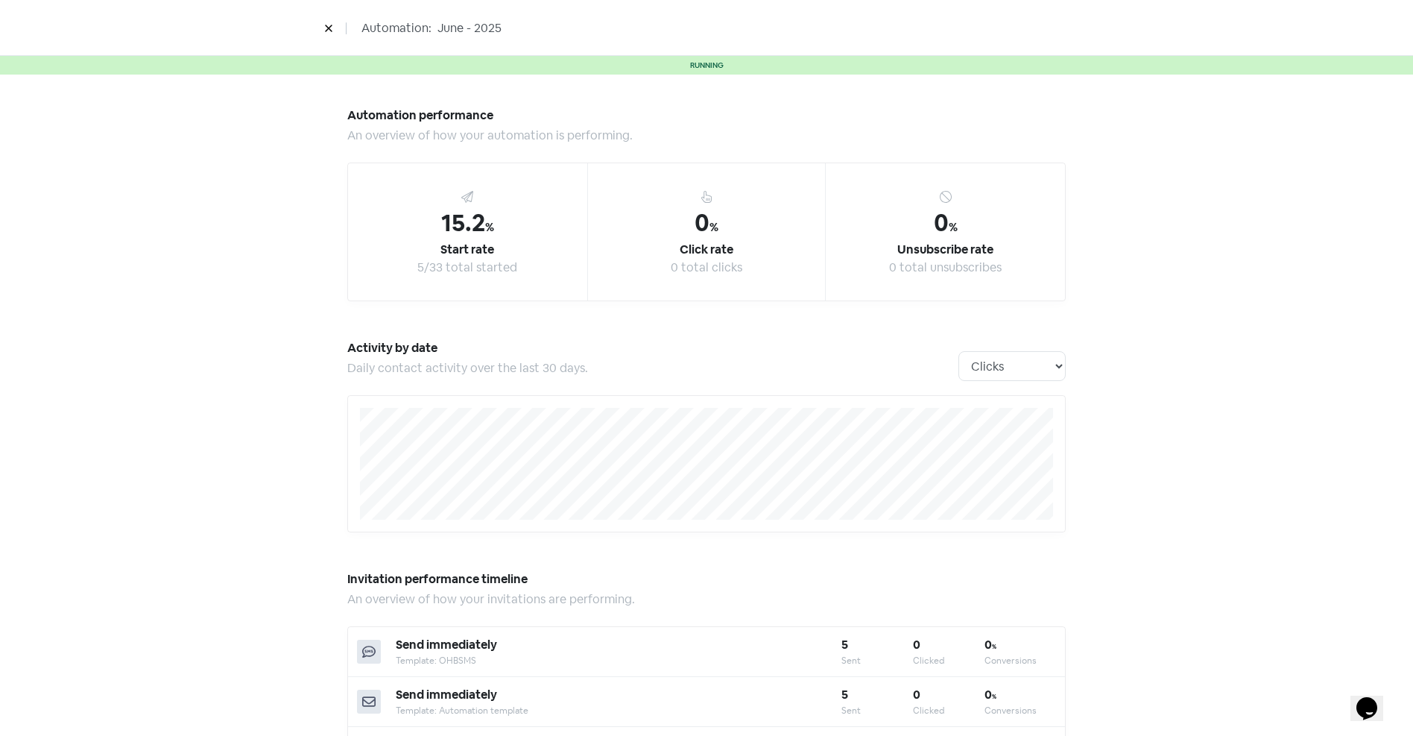
click at [321, 26] on button at bounding box center [329, 28] width 22 height 26
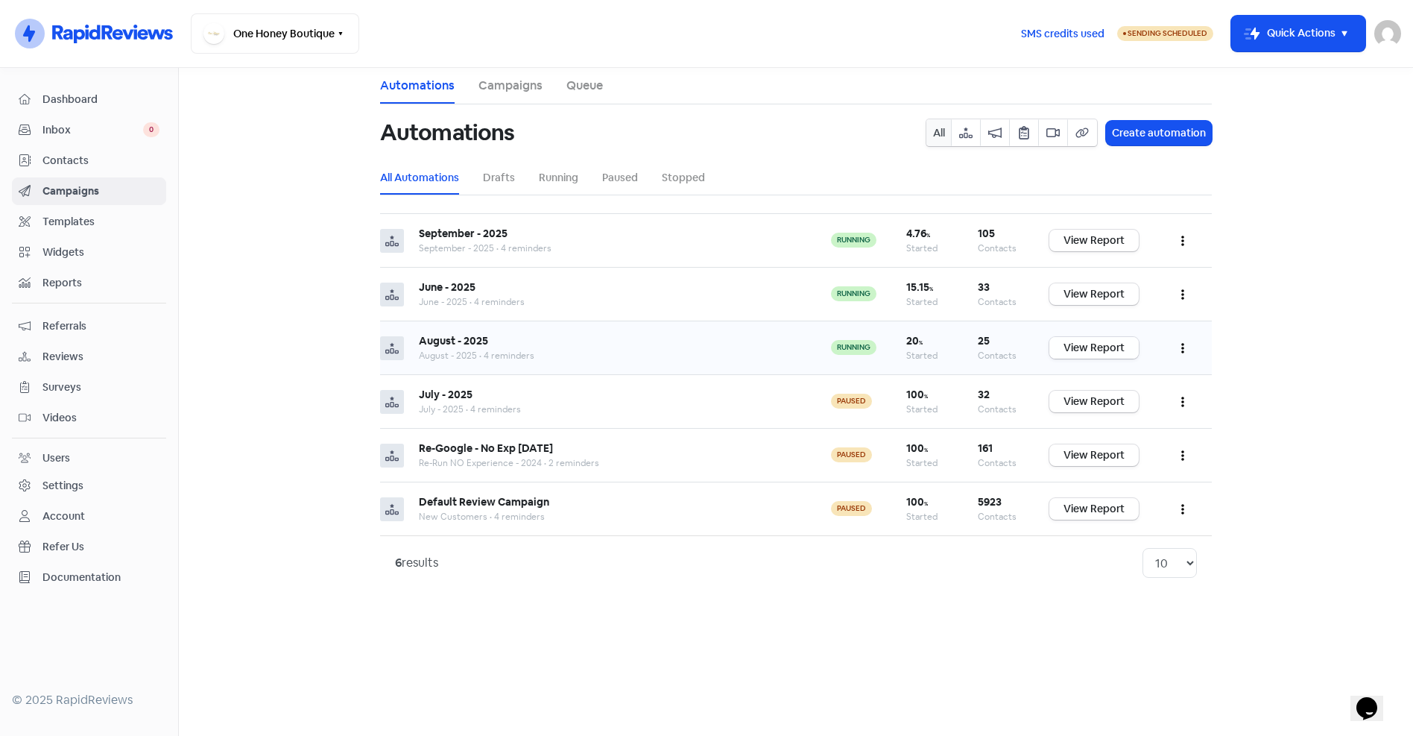
click at [1080, 349] on link "View Report" at bounding box center [1094, 348] width 89 height 22
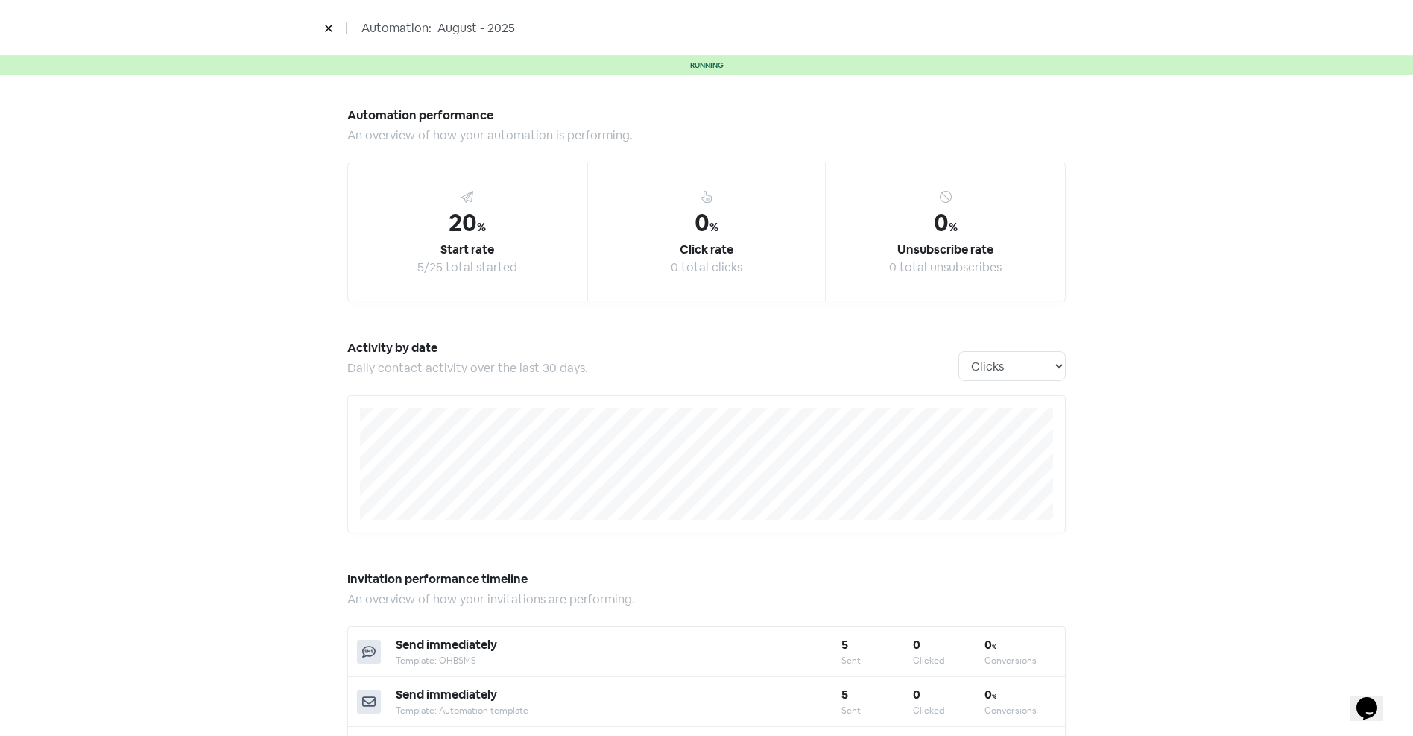
click at [327, 29] on icon at bounding box center [328, 28] width 9 height 9
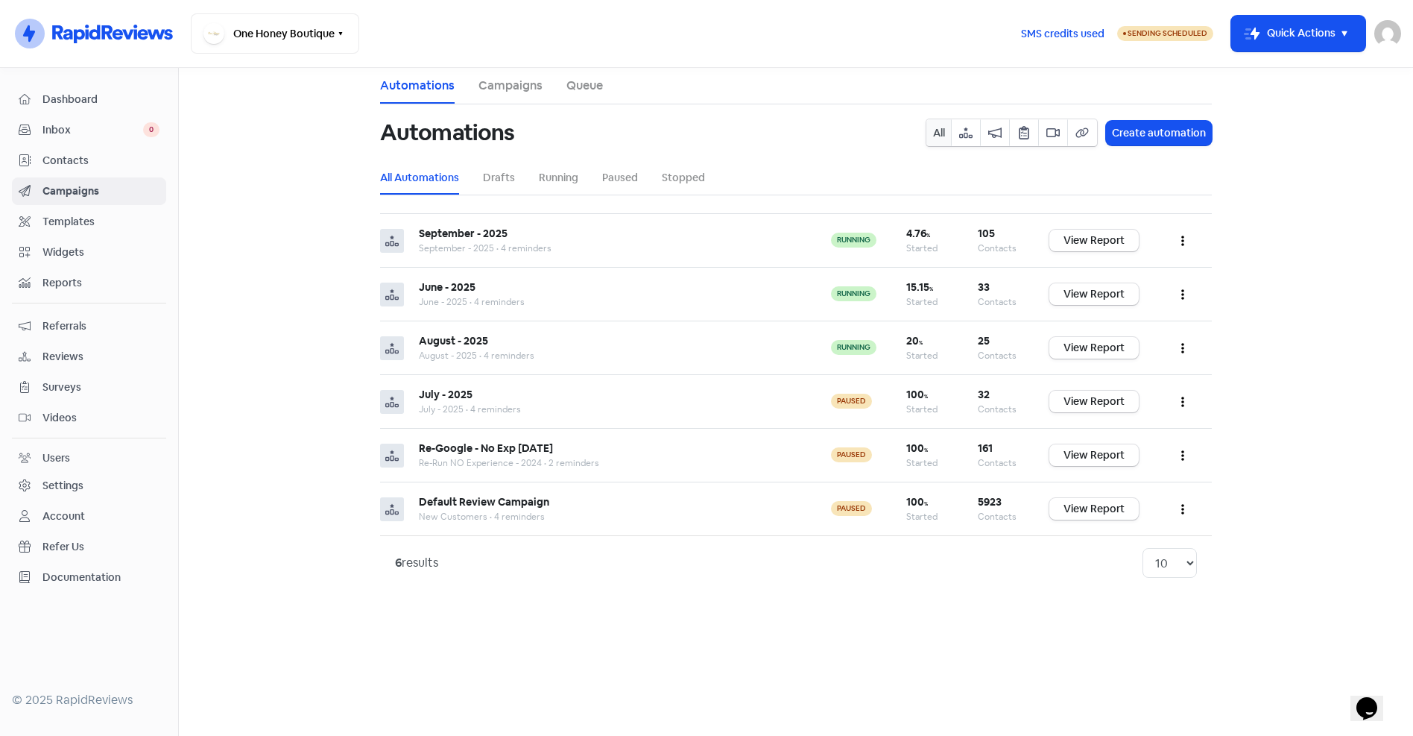
click at [234, 201] on main "Automations Campaigns Queue Automations All Create automation All Automations D…" at bounding box center [796, 402] width 1234 height 668
click at [1079, 350] on link "View Report" at bounding box center [1094, 348] width 89 height 22
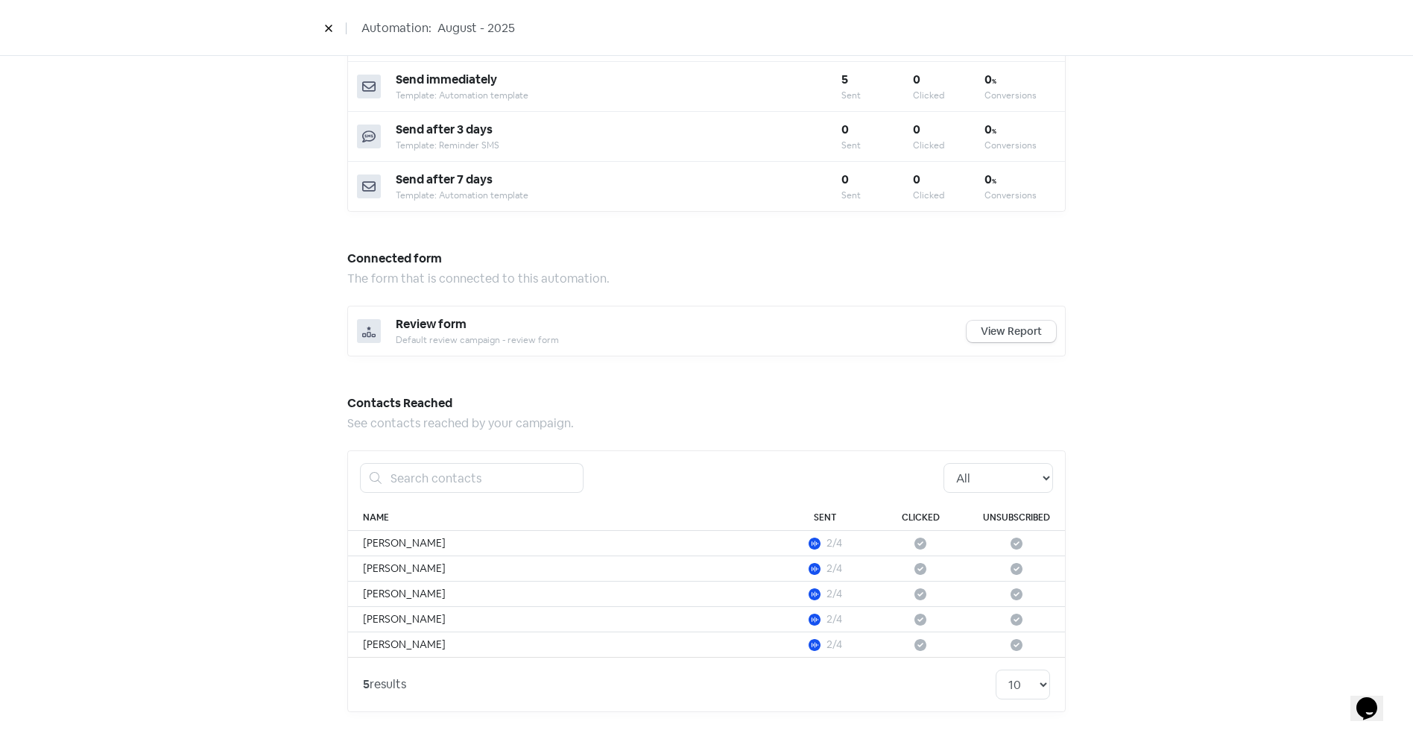
scroll to position [621, 0]
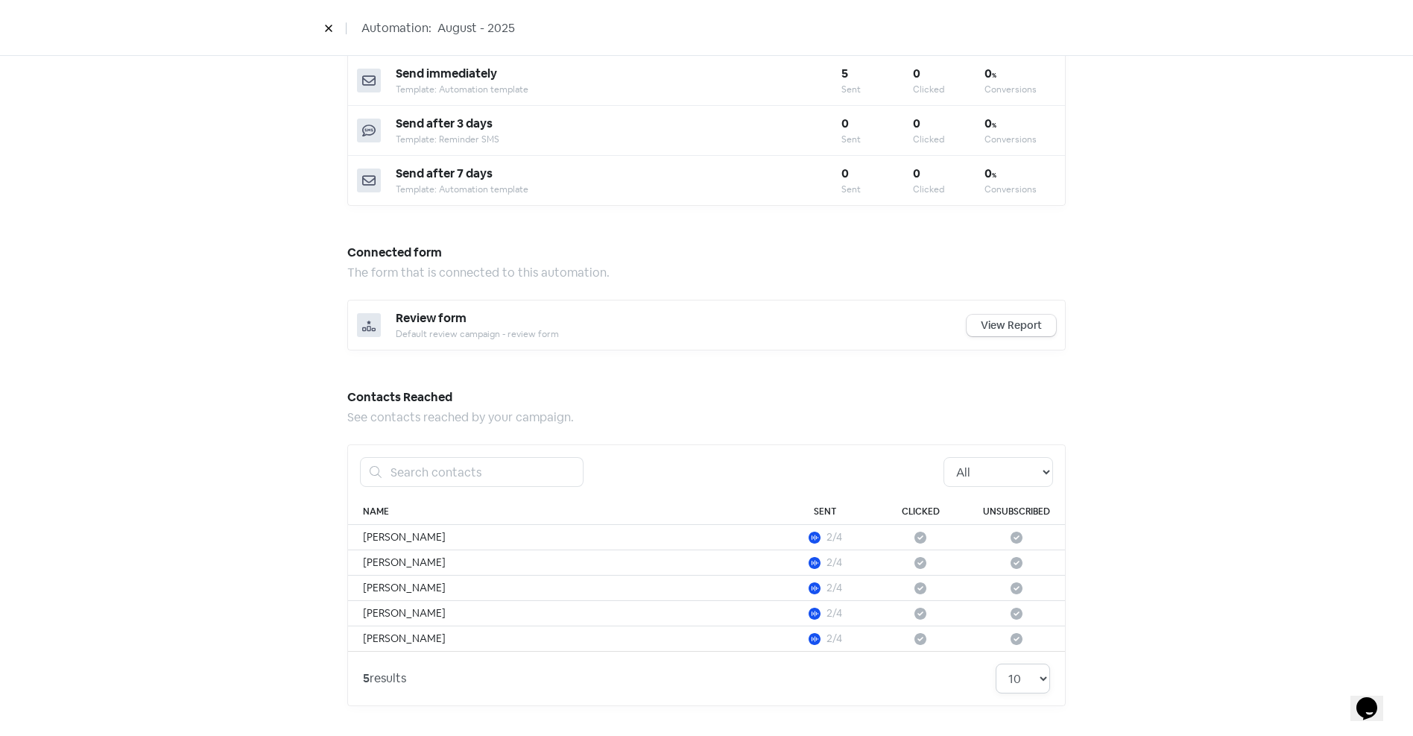
click at [1033, 684] on select "10 20 30 50 100" at bounding box center [1023, 678] width 54 height 30
click at [1193, 582] on div "Automation performance An overview of how your automation is performing. 20 % S…" at bounding box center [706, 95] width 1413 height 1282
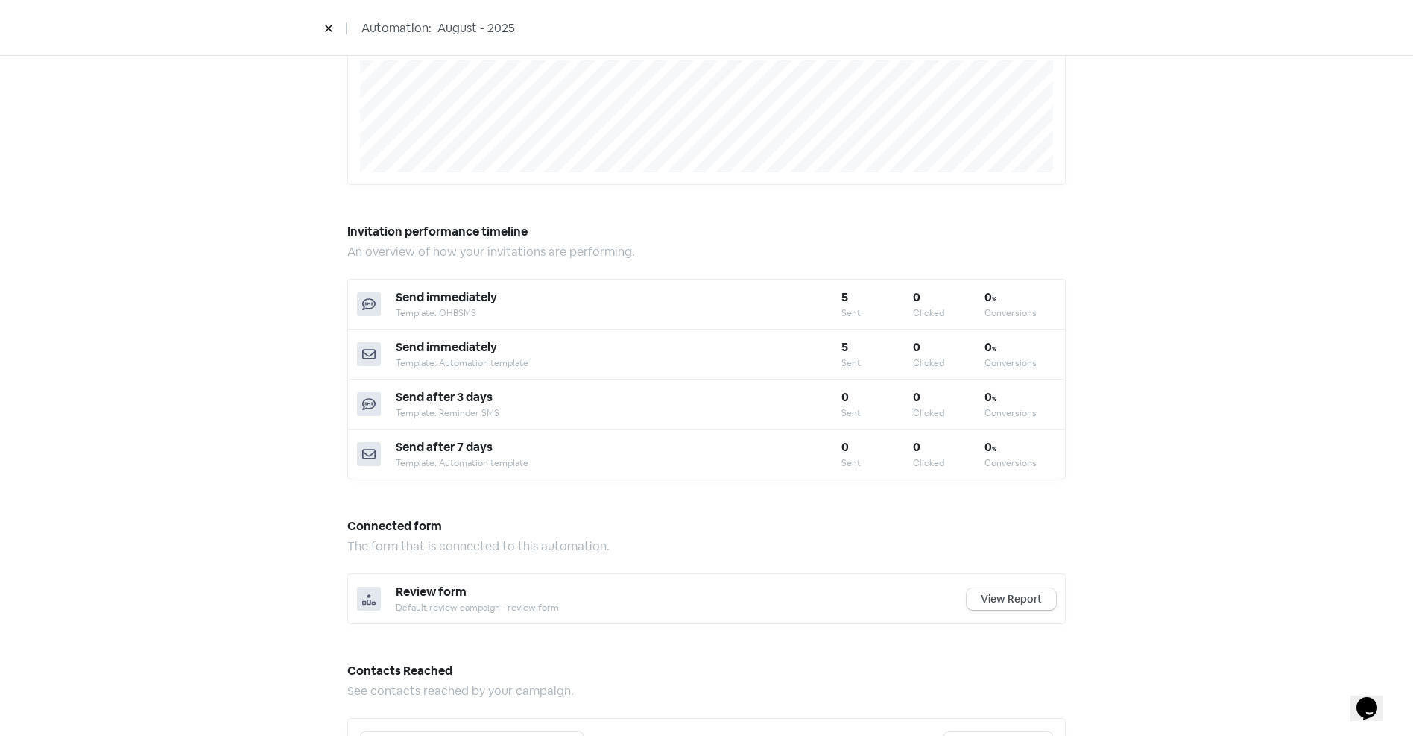
scroll to position [0, 0]
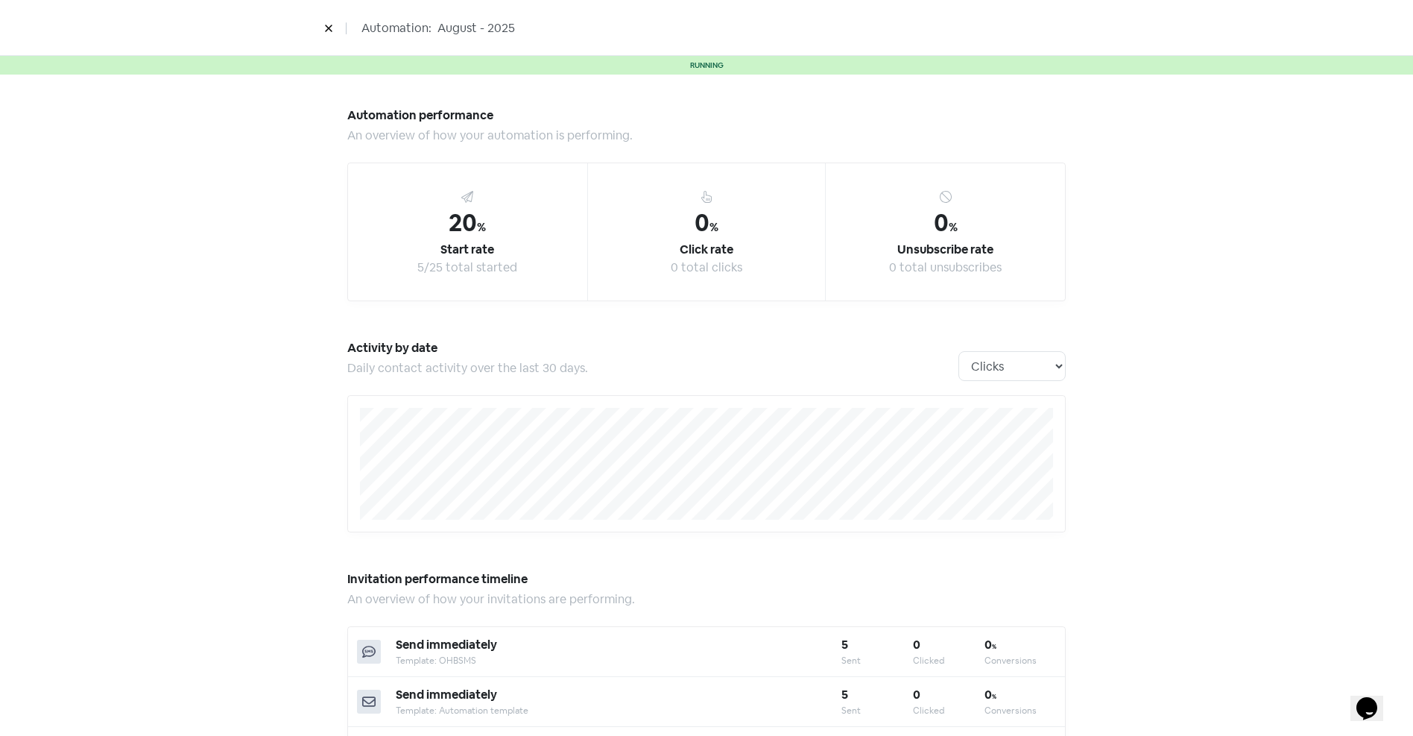
click at [326, 28] on icon at bounding box center [328, 28] width 9 height 9
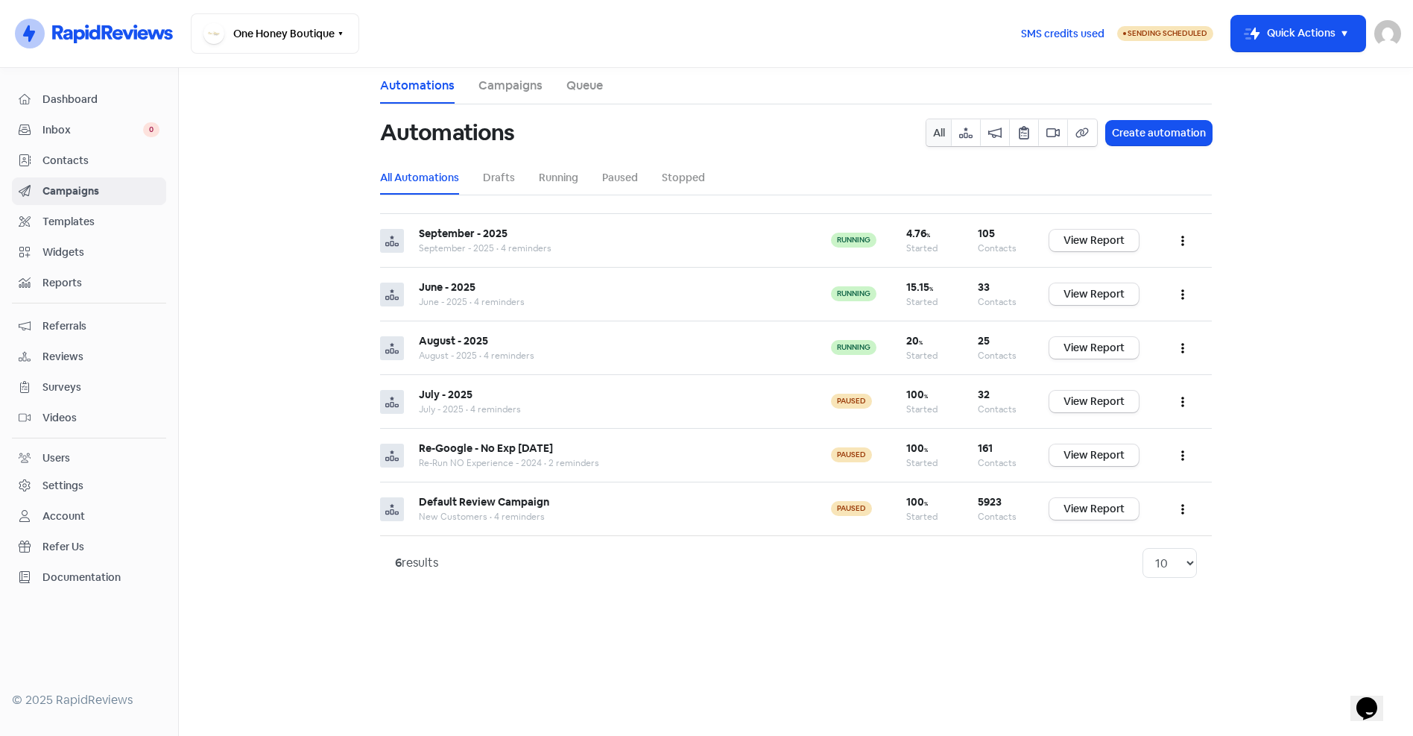
click at [56, 355] on span "Reviews" at bounding box center [100, 357] width 117 height 16
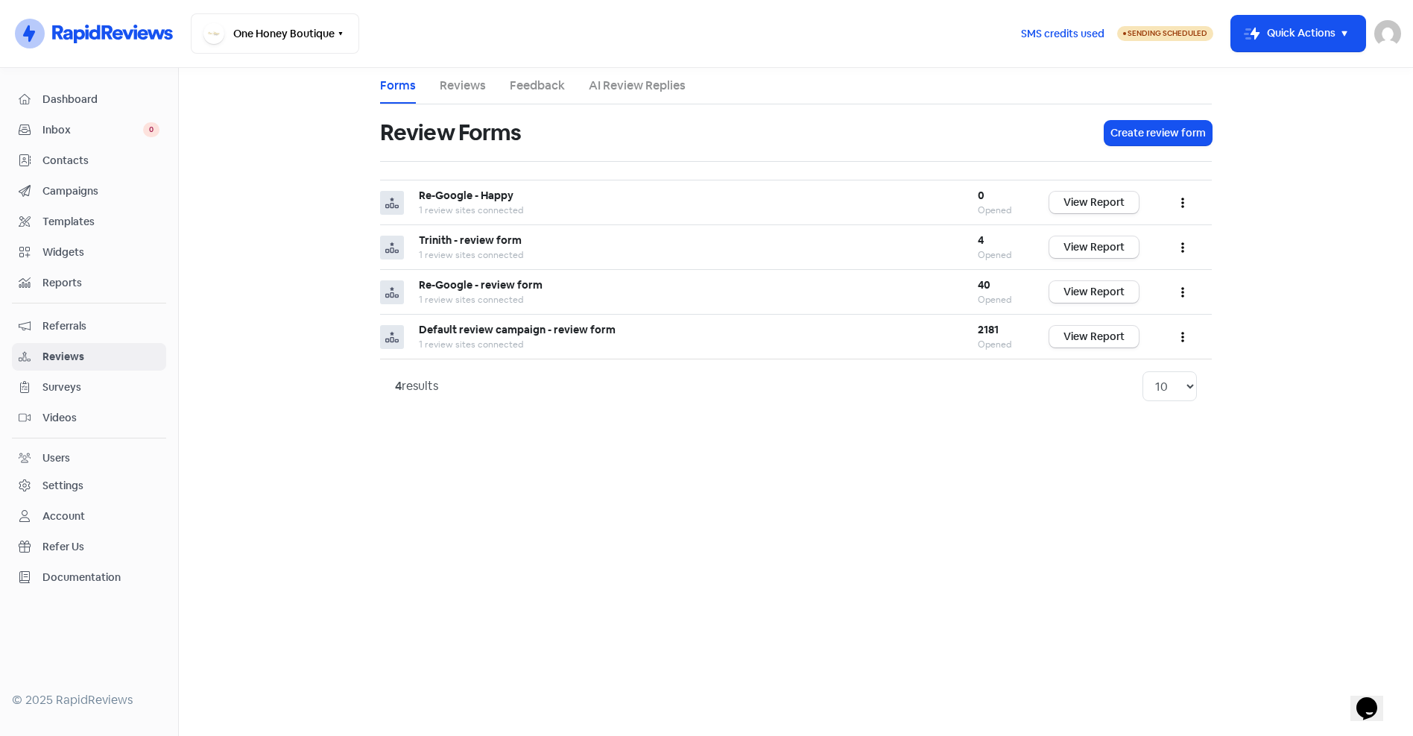
click at [471, 87] on link "Reviews" at bounding box center [463, 86] width 46 height 18
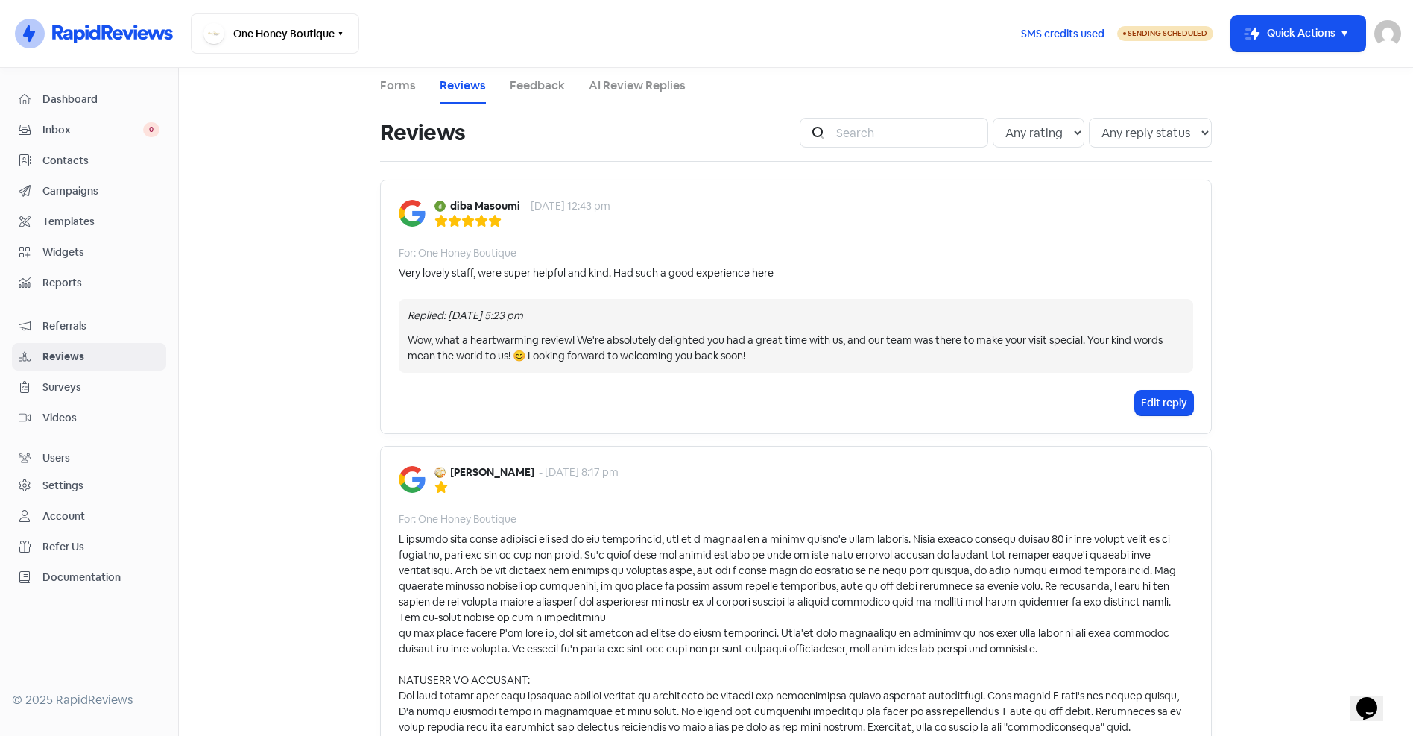
click at [410, 84] on ul "Forms Reviews Feedback AI Review Replies" at bounding box center [796, 86] width 832 height 37
click at [393, 87] on link "Forms" at bounding box center [398, 86] width 36 height 18
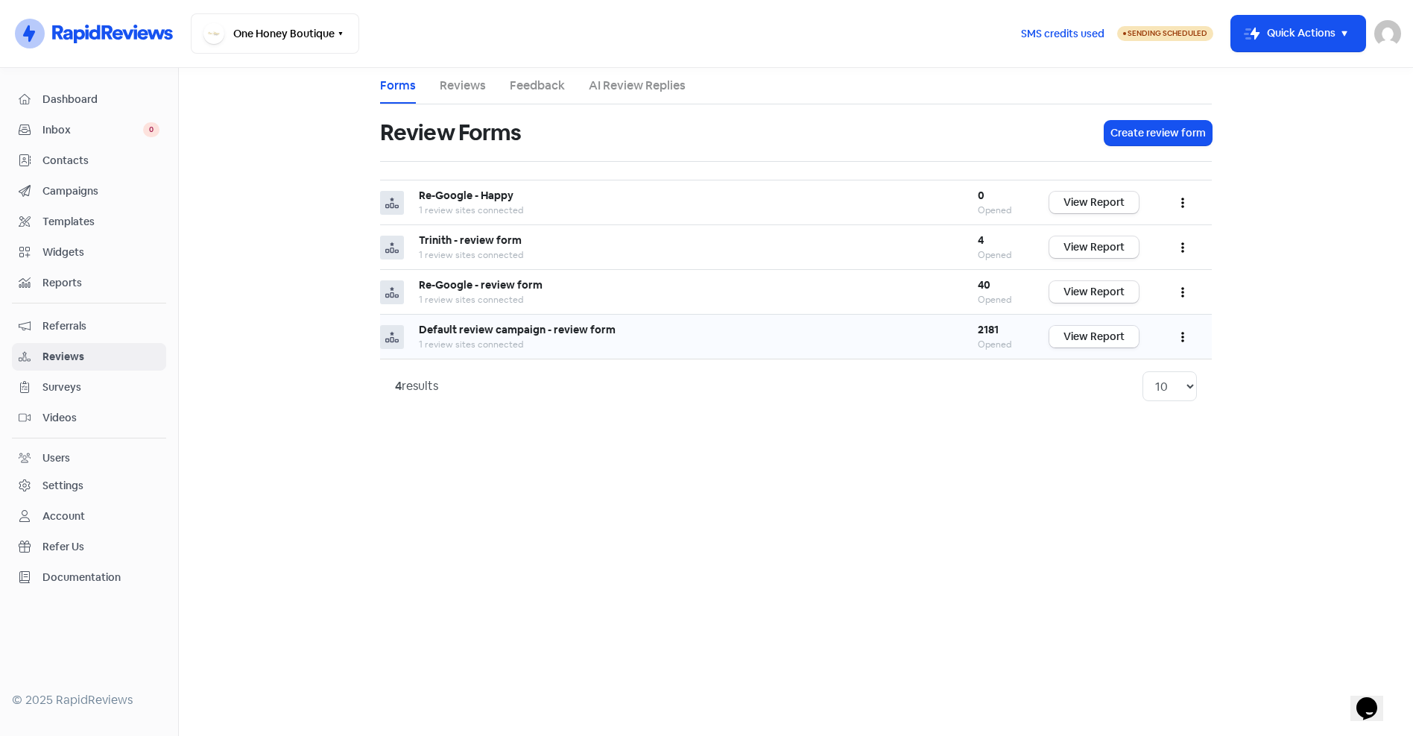
click at [1105, 330] on link "View Report" at bounding box center [1094, 337] width 89 height 22
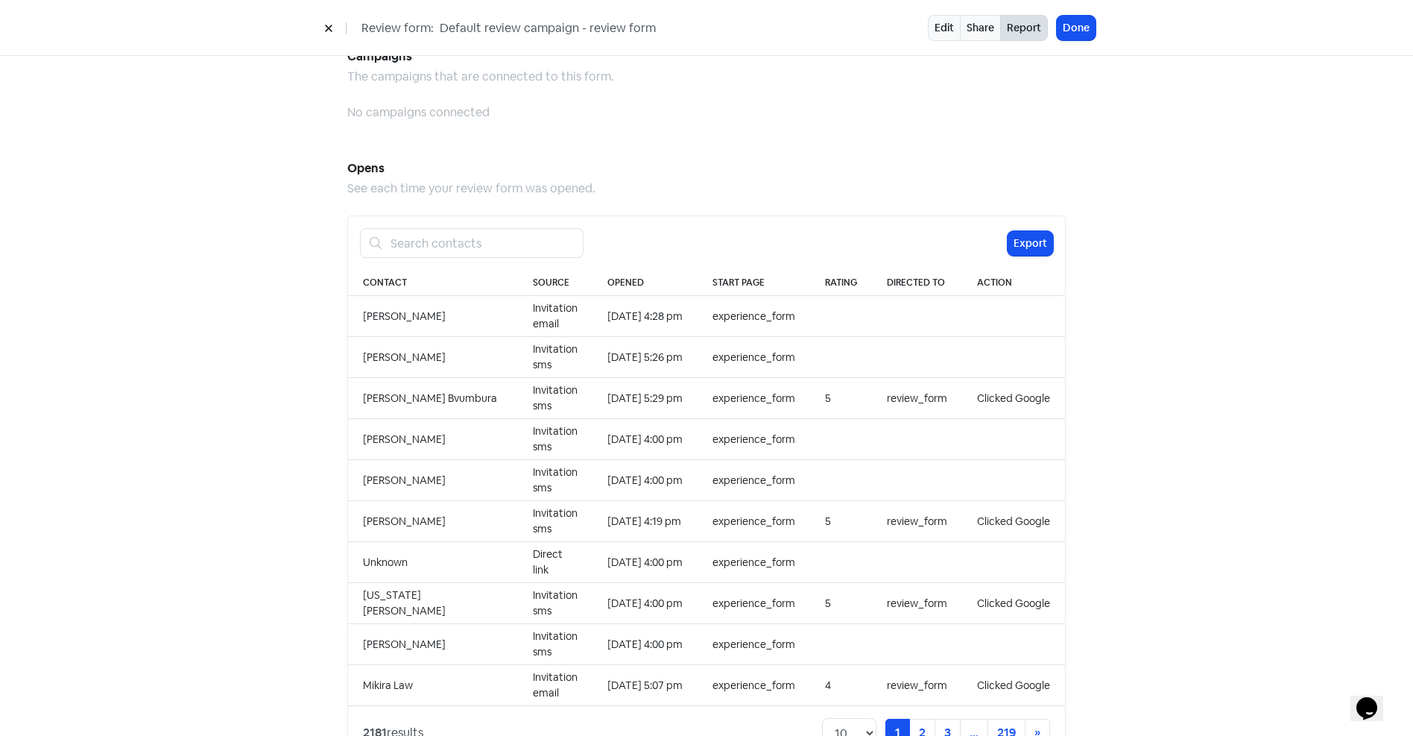
scroll to position [1637, 0]
